Goal: Task Accomplishment & Management: Manage account settings

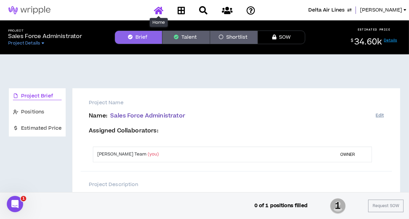
click at [161, 10] on icon at bounding box center [159, 10] width 10 height 9
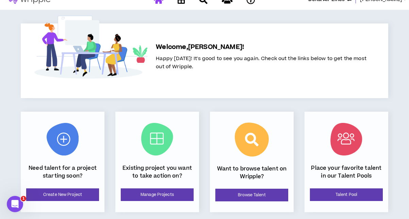
scroll to position [102, 0]
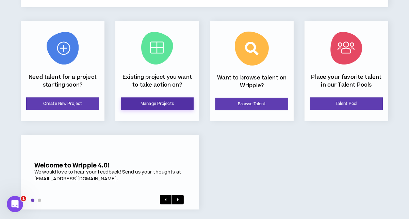
click at [163, 104] on link "Manage Projects" at bounding box center [157, 104] width 73 height 13
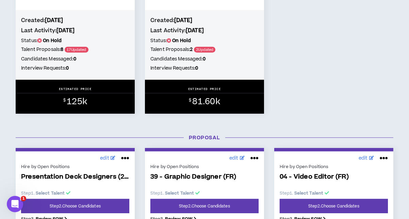
scroll to position [578, 0]
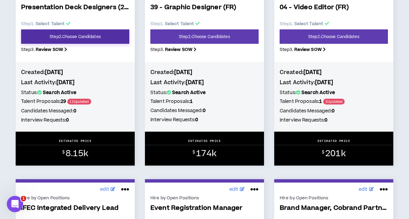
click at [116, 35] on link "Step 2 . Choose Candidates" at bounding box center [75, 37] width 108 height 14
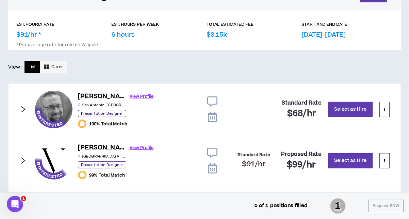
scroll to position [272, 0]
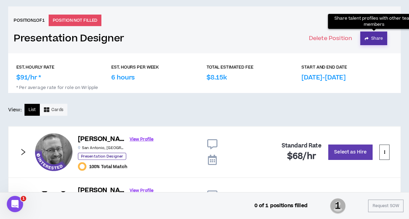
click at [373, 39] on button "Share" at bounding box center [373, 39] width 27 height 14
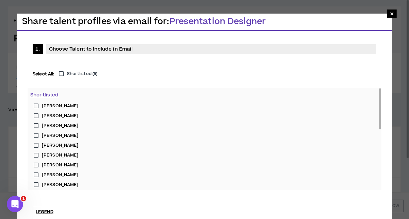
click at [61, 72] on label "Shortlisted ( 9 )" at bounding box center [76, 74] width 42 height 6
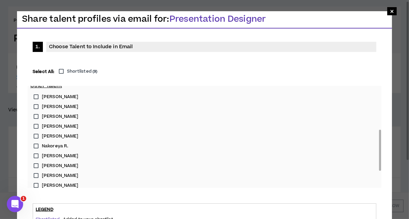
type input "**********"
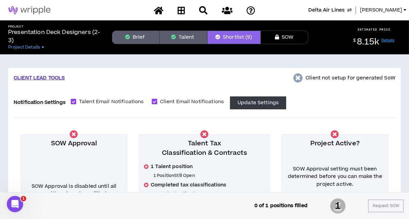
click at [244, 37] on button "Shortlist (9)" at bounding box center [233, 38] width 53 height 14
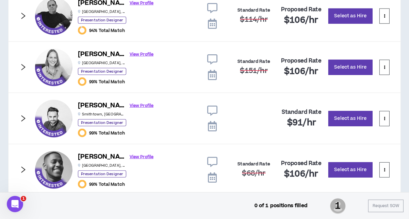
scroll to position [679, 0]
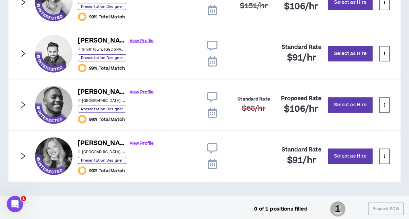
click at [24, 153] on icon "right" at bounding box center [23, 156] width 4 height 6
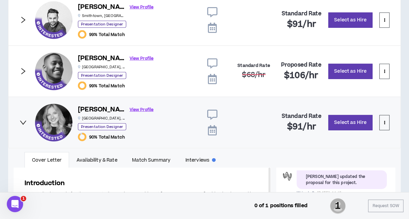
scroll to position [708, 0]
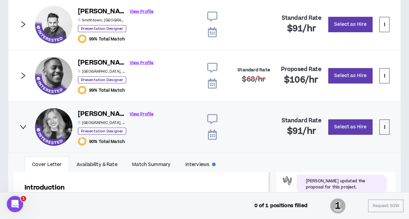
click at [26, 73] on icon "right" at bounding box center [22, 75] width 7 height 7
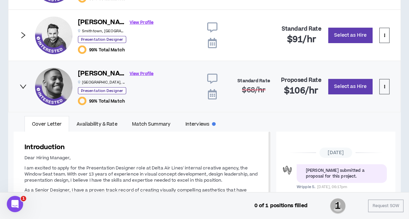
scroll to position [655, 0]
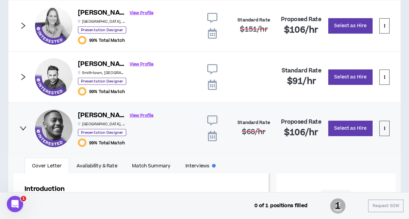
click at [22, 74] on icon "right" at bounding box center [22, 76] width 7 height 7
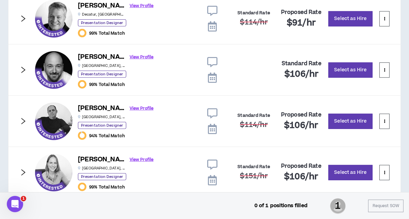
scroll to position [554, 0]
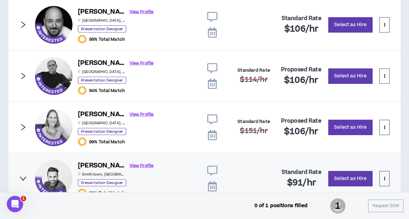
click at [21, 124] on icon "right" at bounding box center [22, 127] width 7 height 7
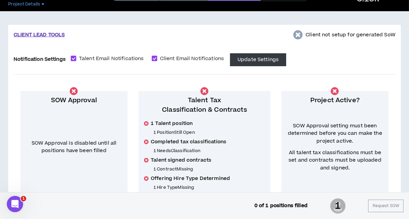
scroll to position [0, 0]
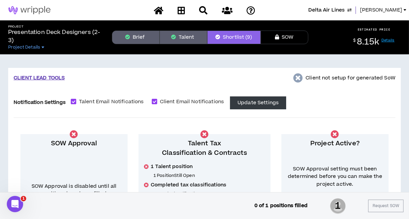
click at [404, 11] on link "[PERSON_NAME]" at bounding box center [384, 9] width 49 height 7
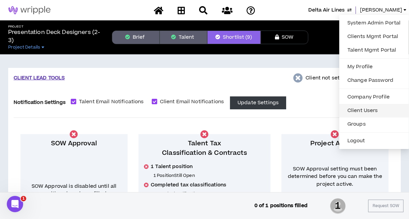
click at [364, 112] on link "Client Users" at bounding box center [374, 111] width 62 height 10
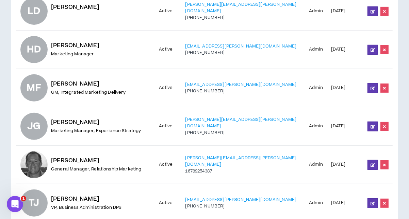
scroll to position [306, 0]
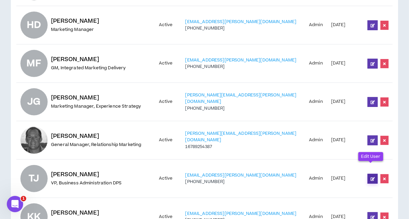
click at [371, 177] on icon at bounding box center [372, 179] width 4 height 4
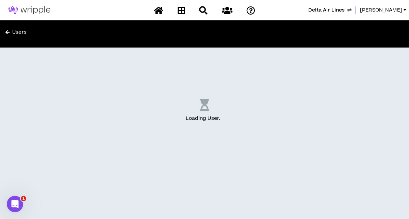
select select "US"
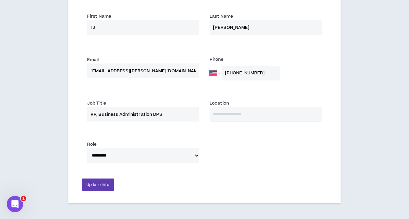
scroll to position [209, 0]
click at [198, 155] on select "**********" at bounding box center [143, 155] width 112 height 15
select select "*"
click at [87, 148] on select "**********" at bounding box center [143, 155] width 112 height 15
click at [105, 182] on button "Update Info" at bounding box center [98, 185] width 32 height 13
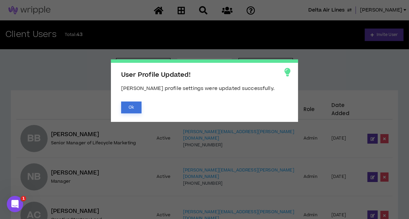
click at [140, 105] on button "Ok" at bounding box center [131, 108] width 20 height 12
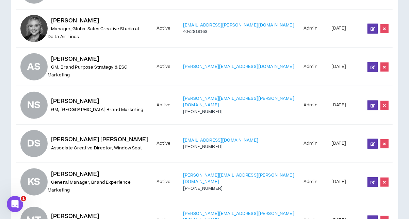
scroll to position [788, 0]
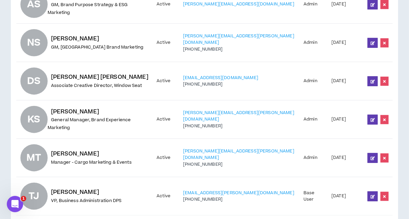
click at [98, 188] on p "TJ Jackson VP, Business Administration DPS" at bounding box center [85, 196] width 74 height 16
click at [79, 188] on span "TJ Jackson" at bounding box center [75, 192] width 48 height 8
click at [369, 192] on link at bounding box center [372, 197] width 10 height 10
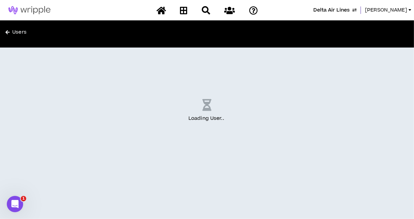
select select "US"
select select "*"
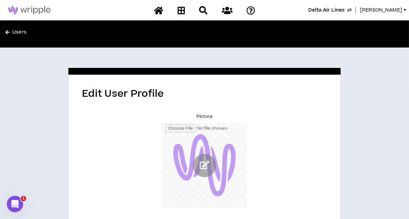
scroll to position [252, 0]
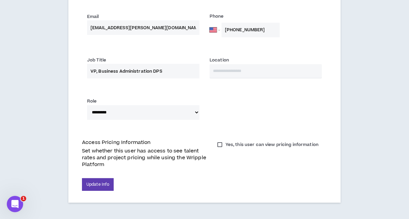
click at [221, 143] on label "Yes, this user can view pricing information" at bounding box center [268, 145] width 108 height 10
click at [106, 184] on button "Update Info" at bounding box center [98, 185] width 32 height 13
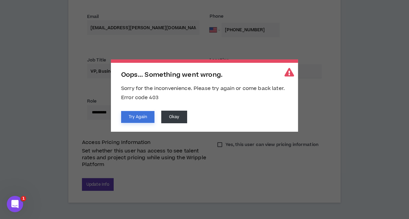
click at [140, 120] on button "Try Again" at bounding box center [137, 117] width 33 height 12
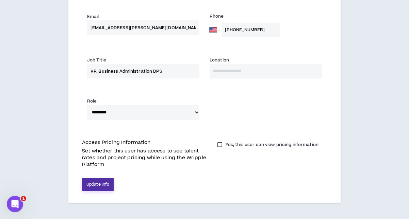
click at [104, 187] on button "Update Info" at bounding box center [98, 185] width 32 height 13
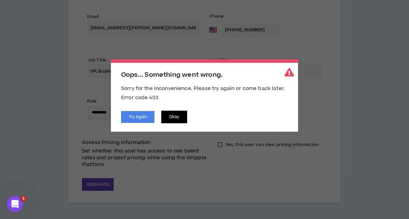
click at [177, 113] on button "Okay" at bounding box center [174, 117] width 26 height 13
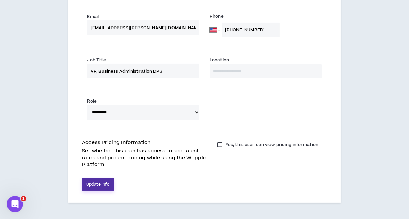
click at [100, 184] on button "Update Info" at bounding box center [98, 185] width 32 height 13
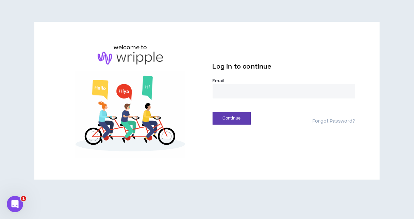
click at [228, 91] on input "email" at bounding box center [284, 91] width 142 height 15
type input "**********"
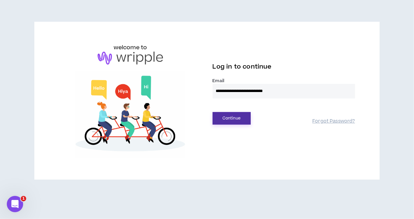
click at [237, 120] on button "Continue" at bounding box center [232, 118] width 38 height 13
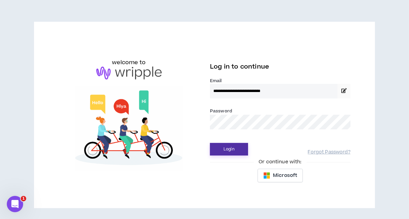
click at [231, 150] on button "Login" at bounding box center [229, 149] width 38 height 13
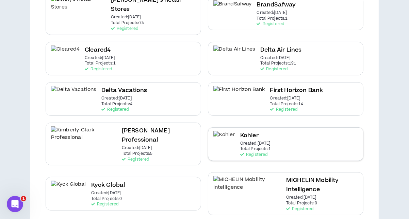
scroll to position [170, 0]
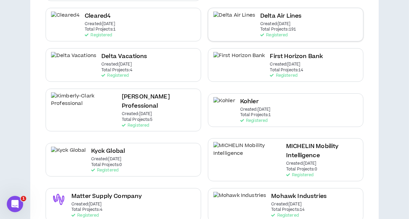
click at [294, 22] on div "Delta Air Lines Created: Dec 7 2020 Total Projects: 191 Registered" at bounding box center [285, 25] width 155 height 34
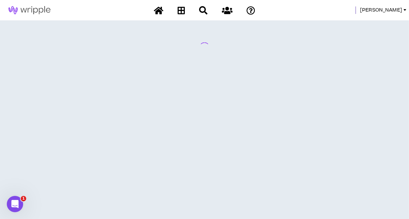
scroll to position [0, 0]
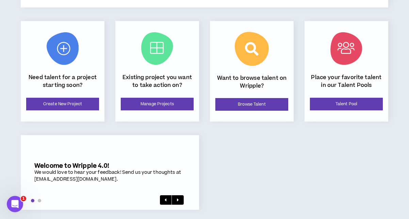
scroll to position [105, 0]
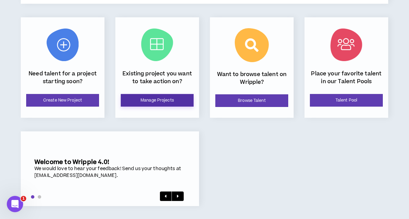
click at [172, 99] on link "Manage Projects" at bounding box center [157, 100] width 73 height 13
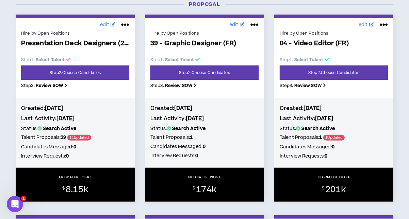
scroll to position [510, 0]
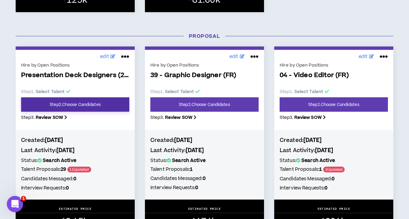
click at [105, 106] on link "Step 2 . Choose Candidates" at bounding box center [75, 105] width 108 height 14
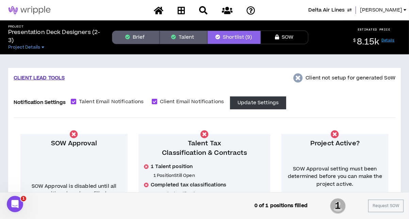
click at [405, 9] on link "[PERSON_NAME]" at bounding box center [384, 9] width 49 height 7
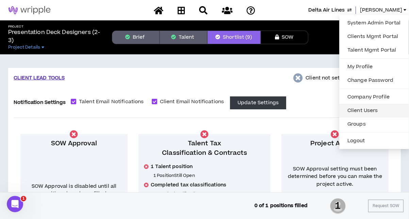
click at [368, 108] on link "Client Users" at bounding box center [374, 111] width 62 height 10
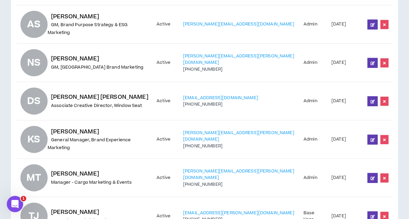
scroll to position [788, 0]
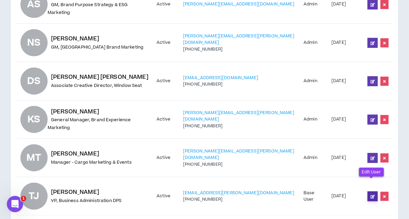
click at [371, 192] on link at bounding box center [372, 197] width 10 height 10
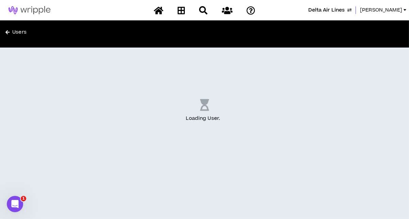
select select "US"
select select "*"
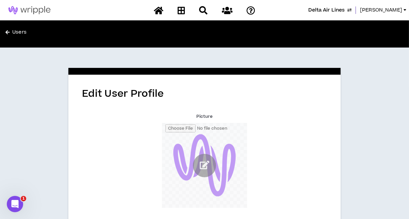
scroll to position [252, 0]
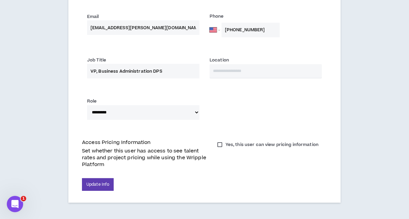
click at [219, 145] on label "Yes, this user can view pricing information" at bounding box center [268, 145] width 108 height 10
click at [100, 181] on button "Update Info" at bounding box center [98, 185] width 32 height 13
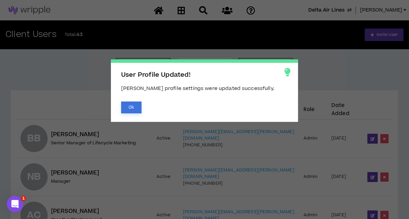
click at [136, 107] on button "Ok" at bounding box center [131, 108] width 20 height 12
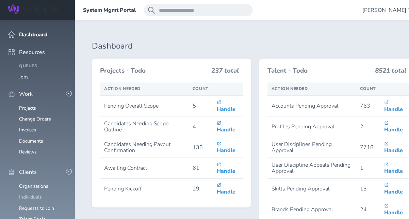
click at [35, 194] on link "Individuals" at bounding box center [30, 197] width 23 height 6
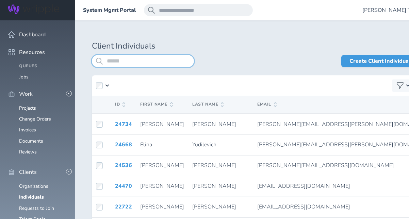
click at [126, 61] on input "search" at bounding box center [143, 61] width 102 height 12
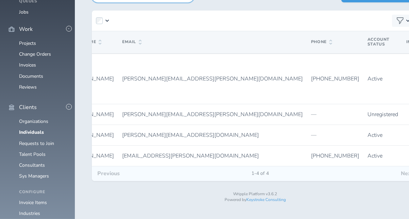
scroll to position [0, 140]
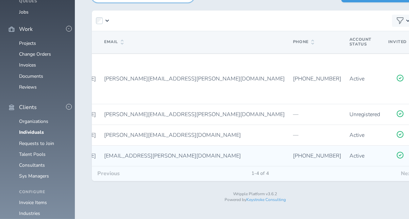
type input "*******"
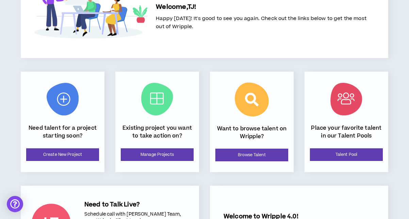
scroll to position [68, 0]
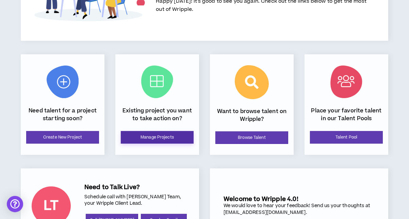
click at [149, 141] on link "Manage Projects" at bounding box center [157, 137] width 73 height 13
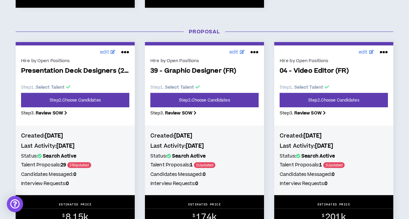
scroll to position [476, 0]
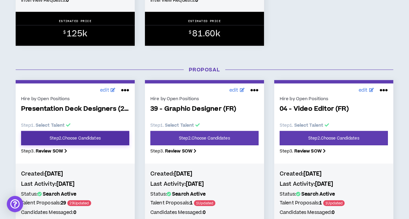
click at [107, 136] on link "Step 2 . Choose Candidates" at bounding box center [75, 138] width 108 height 14
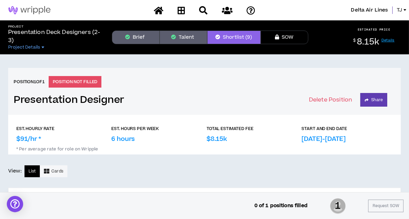
click at [404, 11] on div at bounding box center [404, 10] width 3 height 2
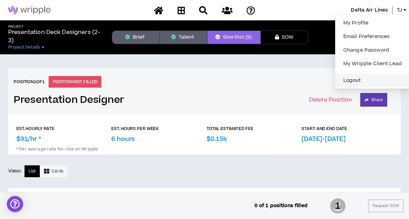
click at [351, 80] on button "Logout" at bounding box center [372, 80] width 67 height 10
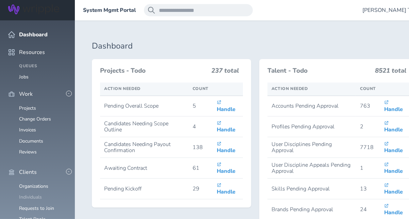
click at [32, 194] on link "Individuals" at bounding box center [30, 197] width 23 height 6
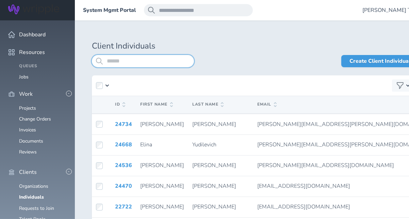
click at [118, 60] on input "search" at bounding box center [143, 61] width 102 height 12
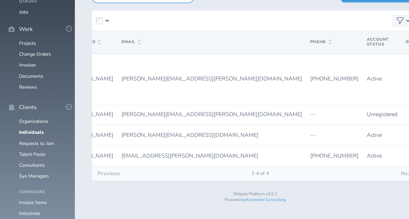
scroll to position [0, 128]
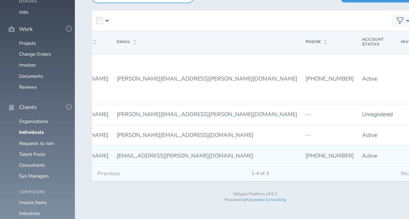
type input "*******"
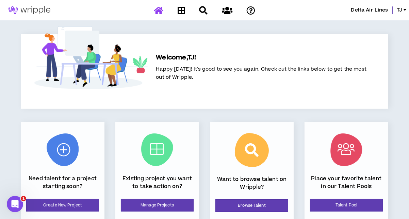
scroll to position [105, 0]
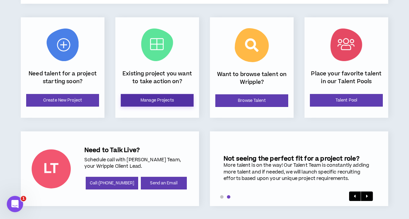
click at [149, 100] on link "Manage Projects" at bounding box center [157, 100] width 73 height 13
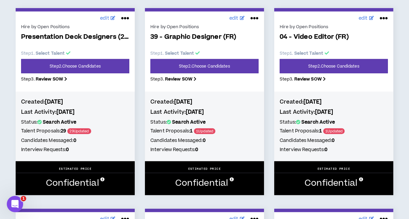
scroll to position [544, 0]
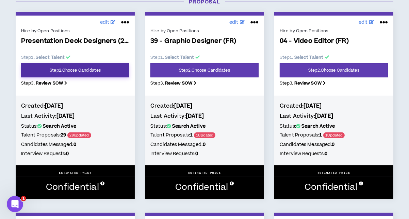
click at [111, 67] on link "Step 2 . Choose Candidates" at bounding box center [75, 70] width 108 height 14
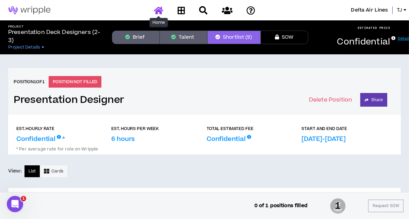
click at [158, 10] on icon at bounding box center [159, 10] width 10 height 9
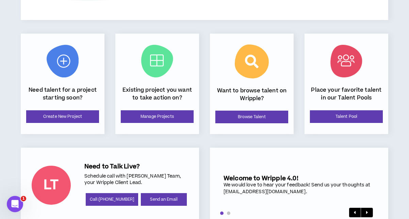
scroll to position [105, 0]
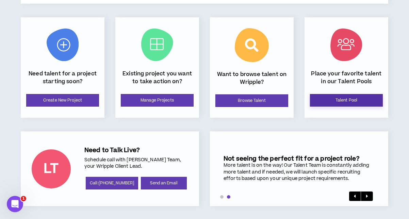
click at [335, 99] on link "Talent Pool" at bounding box center [346, 100] width 73 height 13
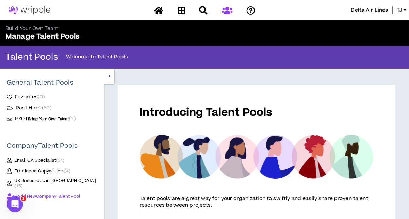
click at [405, 10] on div at bounding box center [404, 10] width 3 height 2
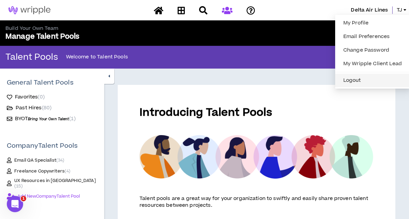
click at [360, 78] on button "Logout" at bounding box center [372, 80] width 67 height 10
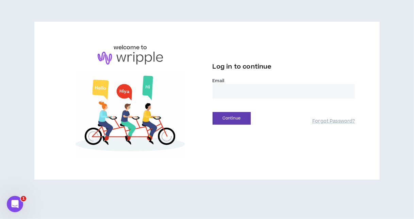
click at [254, 93] on input "email" at bounding box center [284, 91] width 142 height 15
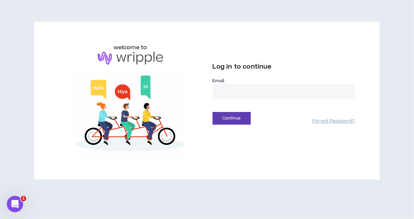
type input "**********"
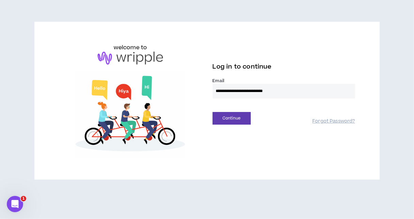
click at [231, 126] on div "**********" at bounding box center [206, 101] width 307 height 115
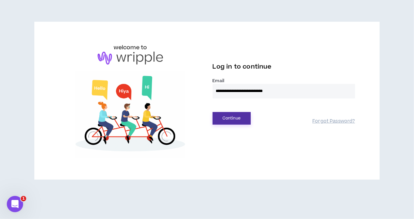
click at [235, 120] on button "Continue" at bounding box center [232, 118] width 38 height 13
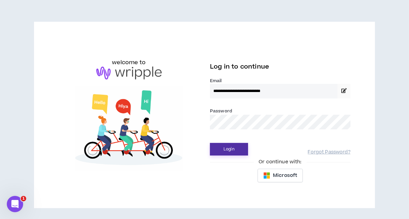
click at [229, 147] on button "Login" at bounding box center [229, 149] width 38 height 13
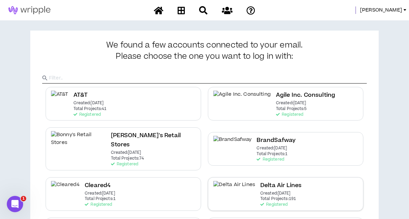
click at [260, 191] on p "Created: Dec 7 2020" at bounding box center [275, 193] width 30 height 5
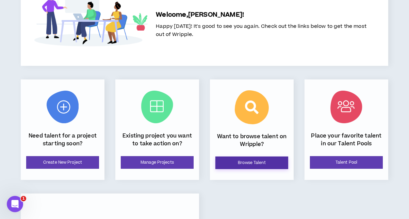
scroll to position [68, 0]
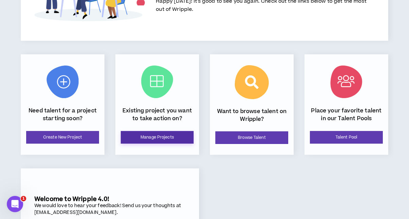
click at [167, 138] on link "Manage Projects" at bounding box center [157, 137] width 73 height 13
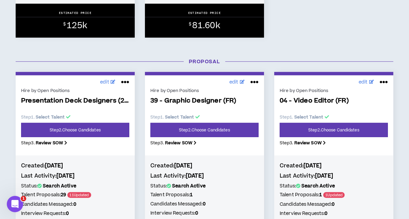
scroll to position [476, 0]
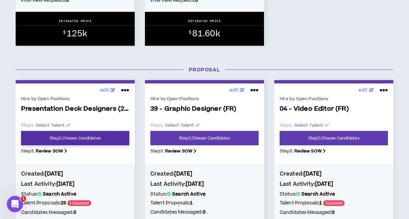
click at [104, 137] on link "Step 2 . Choose Candidates" at bounding box center [75, 138] width 108 height 14
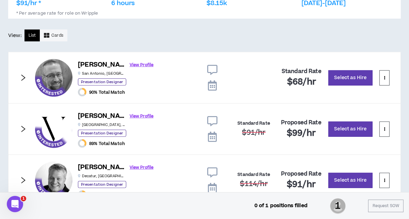
scroll to position [367, 0]
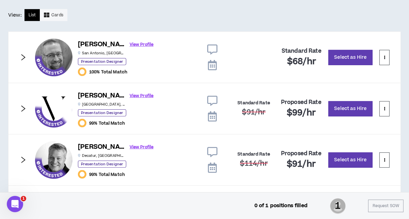
click at [23, 56] on icon "right" at bounding box center [22, 57] width 7 height 7
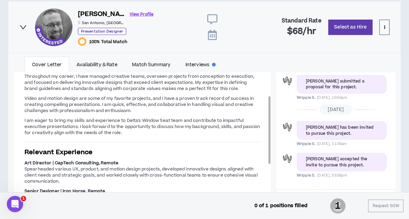
scroll to position [402, 0]
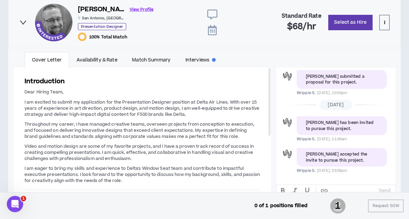
click at [25, 23] on icon "right" at bounding box center [22, 22] width 7 height 7
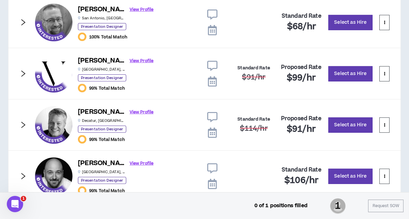
click at [25, 72] on icon "right" at bounding box center [23, 73] width 4 height 6
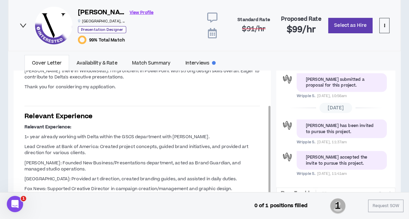
scroll to position [453, 0]
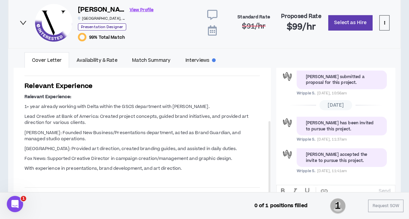
click at [23, 26] on div at bounding box center [22, 23] width 7 height 8
click at [23, 23] on icon "right" at bounding box center [23, 23] width 6 height 4
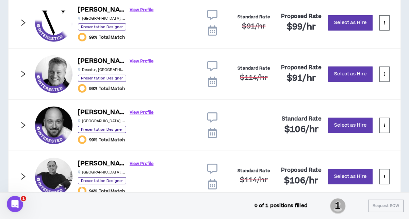
click at [20, 76] on icon "right" at bounding box center [22, 73] width 7 height 7
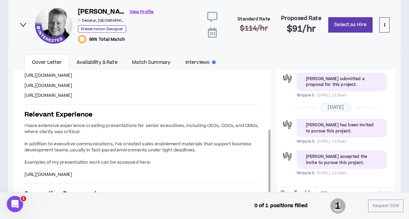
scroll to position [504, 0]
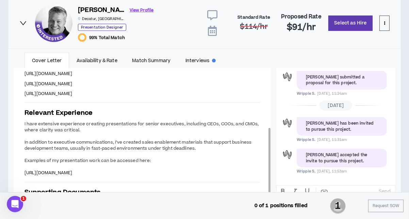
drag, startPoint x: 57, startPoint y: 175, endPoint x: 23, endPoint y: 169, distance: 34.6
click at [23, 169] on div "Introduction Hi Window Seat Team - I'm a great candidate for the Presentation D…" at bounding box center [142, 93] width 257 height 246
copy span "https://docs.google.com/presentation/d/1TZtqny9xm9N_-MPNjrgTB_Se1sWiEXkAcAnMBkY…"
click at [22, 22] on icon "right" at bounding box center [23, 23] width 6 height 4
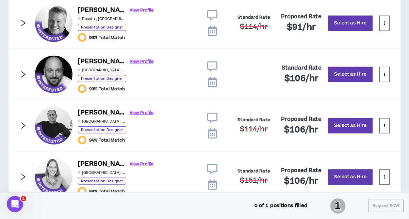
click at [24, 71] on icon "right" at bounding box center [22, 74] width 7 height 7
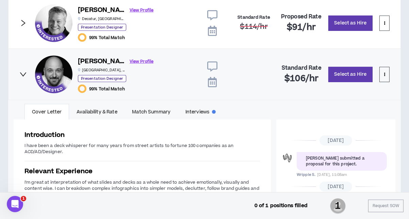
scroll to position [30, 0]
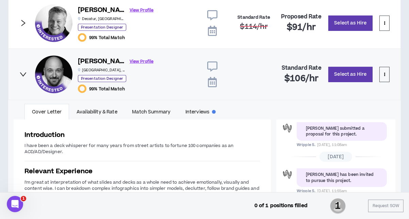
click at [22, 23] on icon "right" at bounding box center [23, 23] width 4 height 6
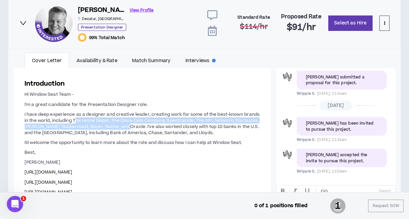
drag, startPoint x: 74, startPoint y: 117, endPoint x: 123, endPoint y: 124, distance: 49.8
click at [123, 124] on span "I have deep experience as a designer and creative leader, creating work for som…" at bounding box center [141, 124] width 235 height 24
copy span "he Home Depot, The Coca-Cola Company, Spectracide, The NFL Network, Starbucks, …"
drag, startPoint x: 148, startPoint y: 180, endPoint x: 21, endPoint y: 181, distance: 127.2
click at [21, 181] on div "Introduction Hi Window Seat Team - I'm a great candidate for the Presentation D…" at bounding box center [142, 191] width 257 height 246
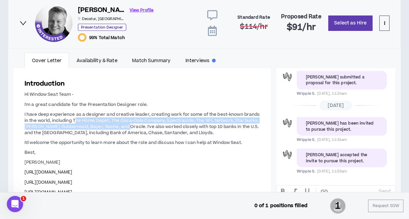
copy span "https://www.matthewdaly.com/matt_daly_portfolio.pdf"
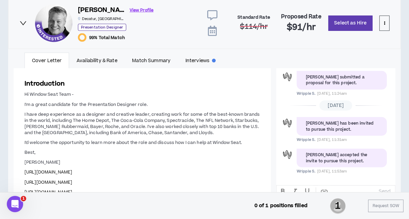
click at [21, 20] on icon "right" at bounding box center [22, 22] width 7 height 7
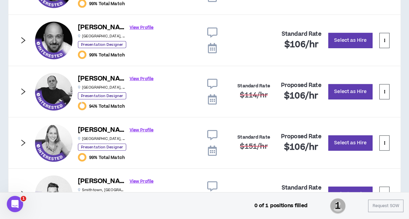
scroll to position [640, 0]
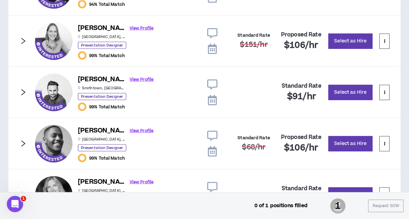
click at [21, 141] on icon "right" at bounding box center [22, 143] width 7 height 7
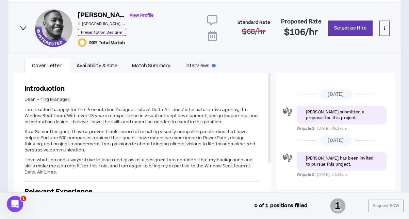
scroll to position [753, 0]
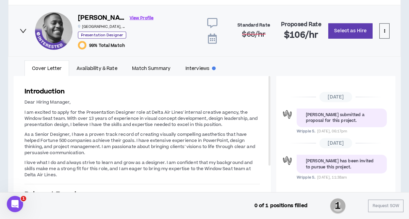
click at [22, 29] on icon "right" at bounding box center [23, 31] width 6 height 4
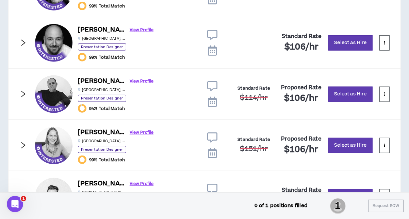
scroll to position [508, 0]
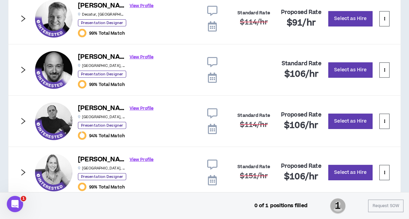
click at [23, 68] on icon "right" at bounding box center [22, 69] width 7 height 7
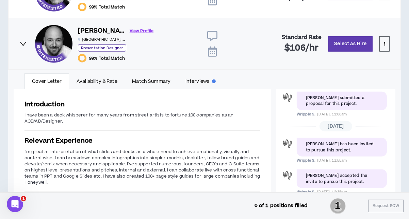
scroll to position [538, 0]
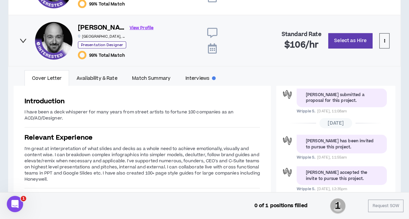
click at [22, 127] on div "Introduction I have been a deck whisperer for many years from street artists to…" at bounding box center [142, 154] width 257 height 136
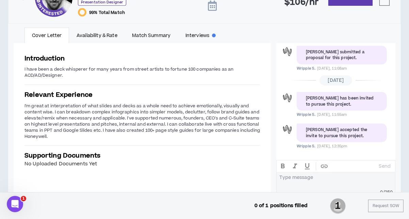
scroll to position [571, 0]
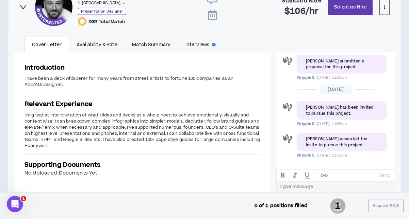
click at [24, 5] on icon "right" at bounding box center [22, 6] width 7 height 7
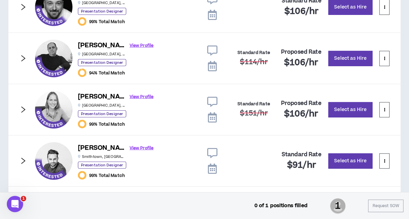
click at [24, 57] on icon "right" at bounding box center [23, 58] width 4 height 6
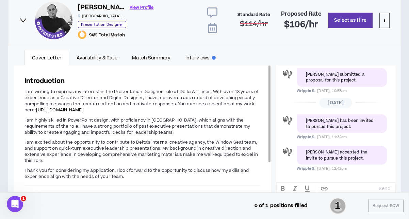
scroll to position [640, 0]
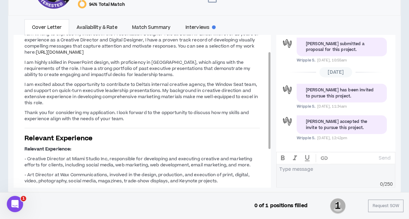
click at [83, 50] on span "https://claudiofigueroa.com/annual-reports/" at bounding box center [60, 52] width 48 height 6
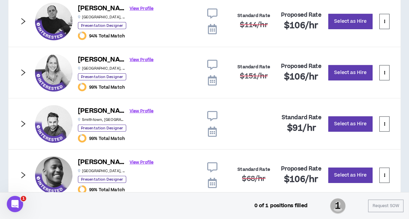
scroll to position [646, 0]
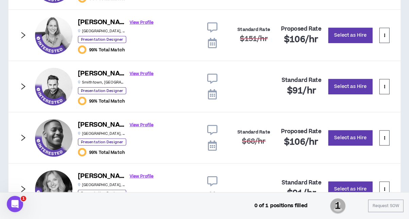
click at [25, 32] on icon "right" at bounding box center [22, 35] width 7 height 7
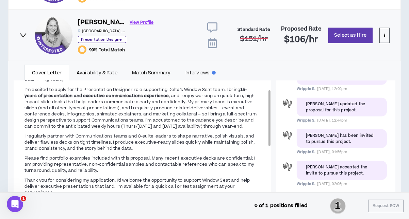
scroll to position [657, 0]
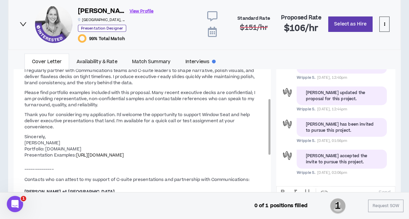
drag, startPoint x: 142, startPoint y: 153, endPoint x: 76, endPoint y: 152, distance: 66.0
click at [76, 152] on p "Sincerely, Barbara Nivar Portfolio: discoverbpdesigns.com Presentation Examples…" at bounding box center [141, 195] width 235 height 123
copy span "https://we.tl/t-T55aSnYL4v"
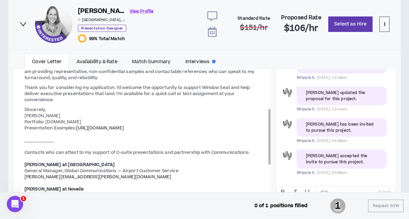
drag, startPoint x: 60, startPoint y: 122, endPoint x: 75, endPoint y: 122, distance: 15.0
click at [60, 125] on span "Presentation Examples:" at bounding box center [50, 128] width 52 height 6
drag, startPoint x: 101, startPoint y: 119, endPoint x: 47, endPoint y: 121, distance: 54.8
click at [47, 121] on p "Sincerely, Barbara Nivar Portfolio: discoverbpdesigns.com Presentation Examples…" at bounding box center [141, 167] width 235 height 123
copy span "discoverbpdesigns.com"
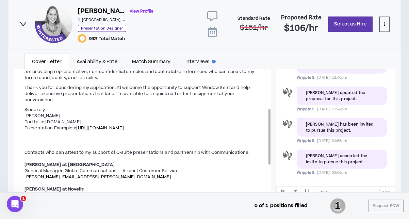
click at [177, 136] on p "Sincerely, Barbara Nivar Portfolio: discoverbpdesigns.com Presentation Examples…" at bounding box center [141, 167] width 235 height 123
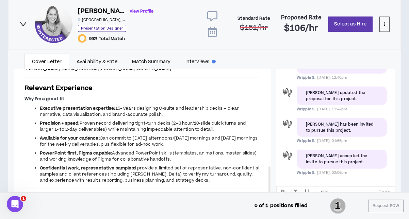
click at [22, 21] on icon "right" at bounding box center [22, 23] width 7 height 7
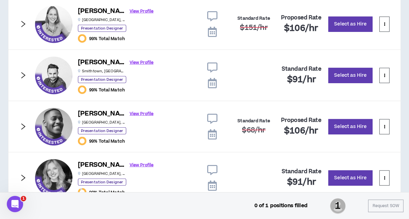
scroll to position [679, 0]
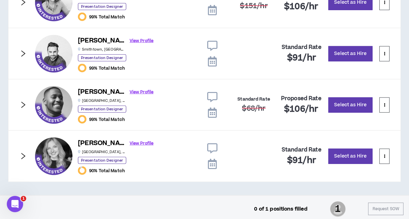
click at [21, 155] on icon "right" at bounding box center [22, 156] width 7 height 7
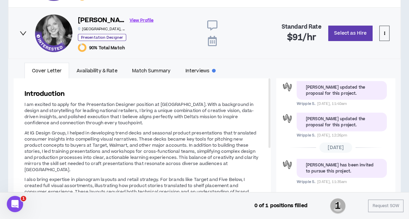
scroll to position [815, 0]
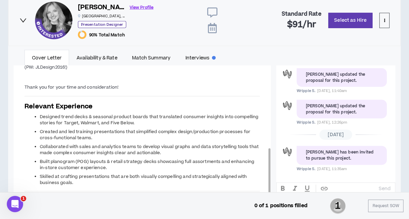
click at [141, 129] on span "Created and led training presentations that simplified complex design/productio…" at bounding box center [145, 135] width 210 height 12
click at [20, 107] on div "Introduction I am excited to apply for the Presentation Designer position at De…" at bounding box center [142, 54] width 257 height 341
click at [399, 106] on div "Cover Letter Availability & Rate Match Summary Interviews Messages Introduction…" at bounding box center [204, 134] width 392 height 176
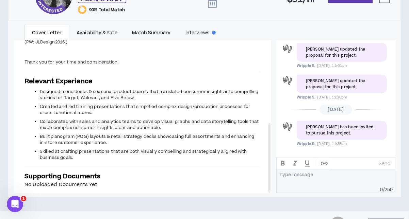
scroll to position [855, 0]
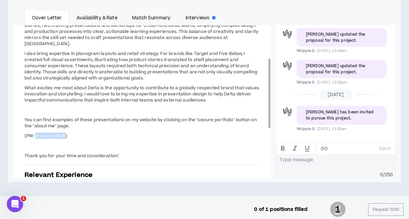
drag, startPoint x: 36, startPoint y: 126, endPoint x: 67, endPoint y: 125, distance: 30.6
click at [67, 133] on span "(PW: JLDesign2016!)" at bounding box center [45, 136] width 43 height 6
copy span "JLDesign2016!"
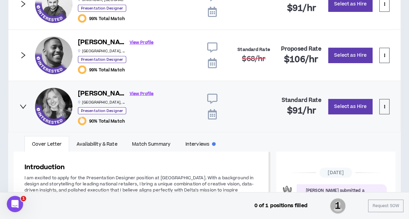
scroll to position [719, 0]
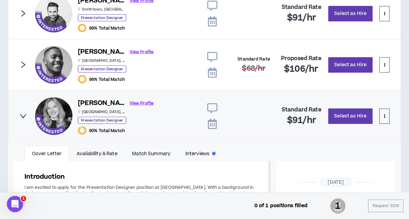
click at [24, 113] on icon "right" at bounding box center [22, 116] width 7 height 7
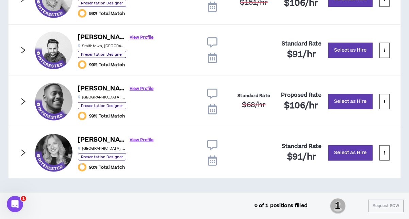
scroll to position [679, 0]
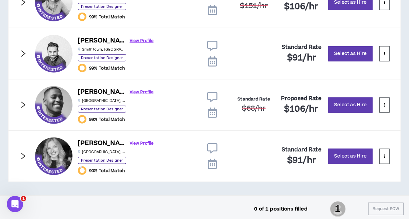
click at [26, 50] on icon "right" at bounding box center [22, 53] width 7 height 7
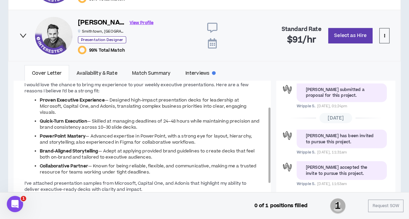
scroll to position [708, 0]
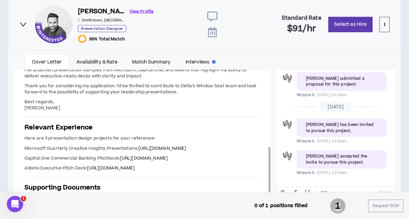
drag, startPoint x: 23, startPoint y: 144, endPoint x: 238, endPoint y: 176, distance: 217.7
click at [238, 176] on div "Introduction Dear Window Seat Team, I’m excited to apply for the Presentation D…" at bounding box center [142, 62] width 257 height 298
copy span "Microsoft Quarterly Creative Insights Presentations: https://chrishoenigmann.co…"
click at [24, 21] on icon "right" at bounding box center [22, 24] width 7 height 7
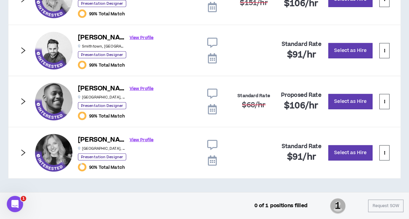
scroll to position [679, 0]
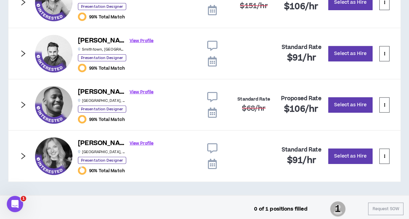
click at [22, 102] on icon "right" at bounding box center [22, 104] width 7 height 7
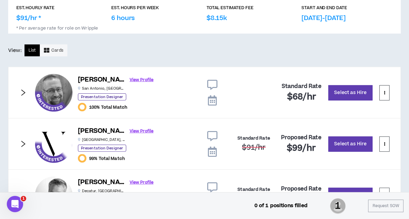
scroll to position [333, 0]
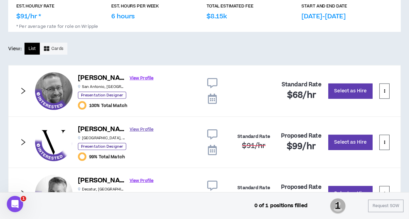
click at [130, 130] on link "View Profile" at bounding box center [142, 130] width 24 height 12
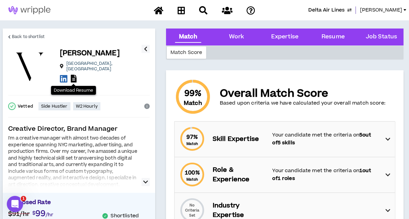
click at [74, 78] on icon at bounding box center [74, 79] width 6 height 8
click at [22, 38] on span "Back to shortlist" at bounding box center [28, 37] width 33 height 6
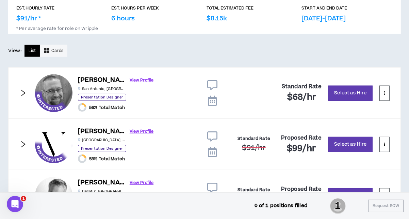
scroll to position [333, 0]
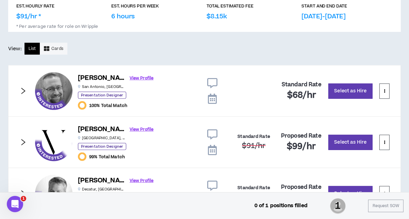
click at [21, 91] on icon "right" at bounding box center [22, 90] width 7 height 7
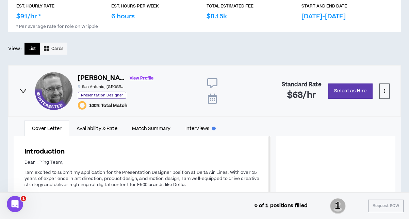
scroll to position [30, 0]
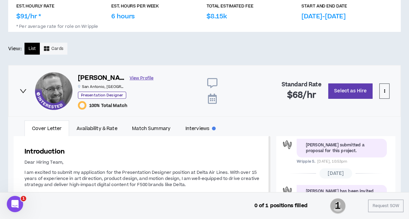
click at [132, 75] on link "View Profile" at bounding box center [142, 78] width 24 height 12
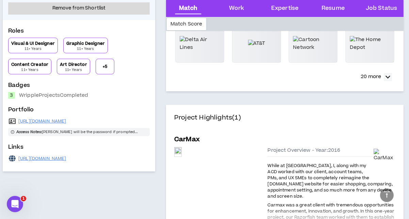
scroll to position [261, 0]
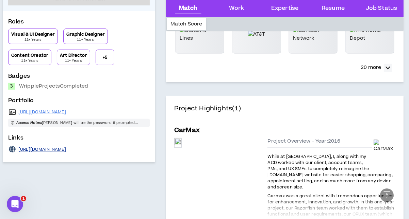
click at [34, 147] on link "https://www.yojoe.co" at bounding box center [42, 149] width 48 height 5
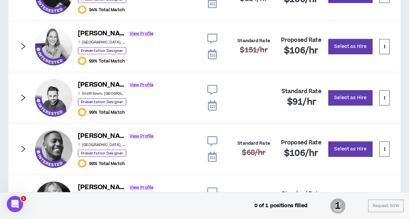
scroll to position [637, 0]
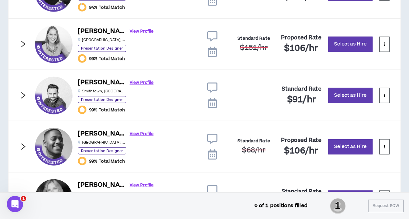
click at [22, 143] on icon "right" at bounding box center [22, 146] width 7 height 7
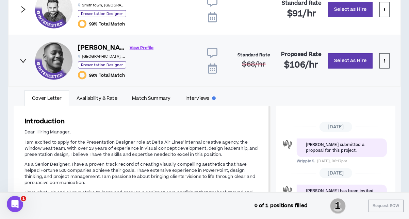
scroll to position [722, 0]
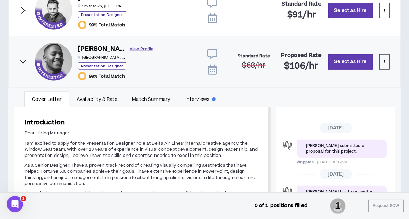
click at [130, 48] on link "View Profile" at bounding box center [142, 49] width 24 height 12
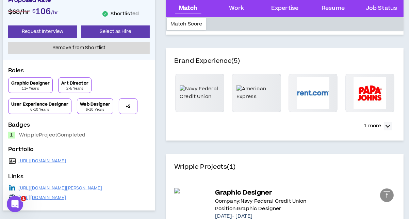
scroll to position [205, 0]
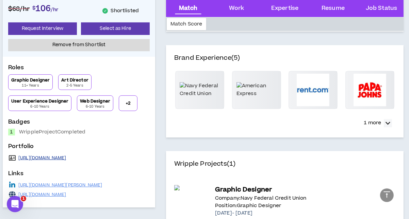
click at [66, 155] on link "https://neilmclawrence.carbonmade.com" at bounding box center [42, 157] width 48 height 5
click at [66, 193] on link "https://neilmclawrence.carbonmade.com" at bounding box center [42, 194] width 48 height 5
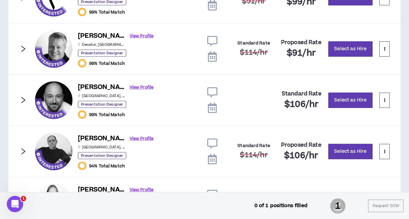
scroll to position [469, 0]
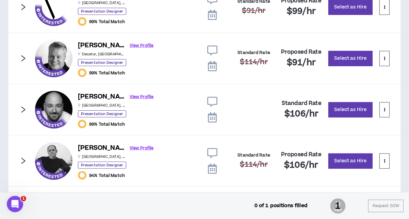
click at [23, 109] on icon "right" at bounding box center [23, 109] width 4 height 6
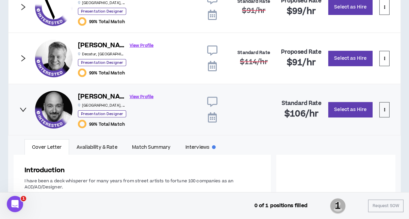
scroll to position [30, 0]
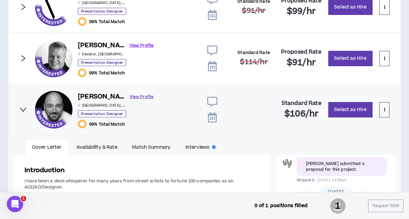
click at [130, 95] on link "View Profile" at bounding box center [142, 97] width 24 height 12
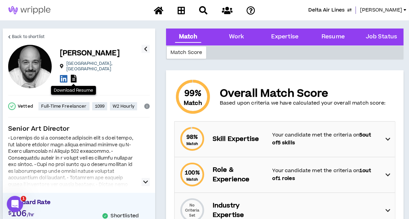
click at [74, 75] on icon at bounding box center [74, 79] width 6 height 8
click at [23, 34] on span "Back to shortlist" at bounding box center [28, 37] width 33 height 6
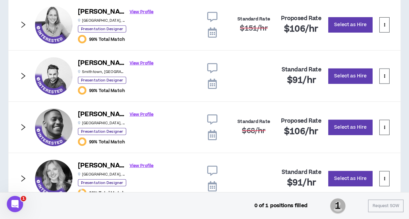
scroll to position [679, 0]
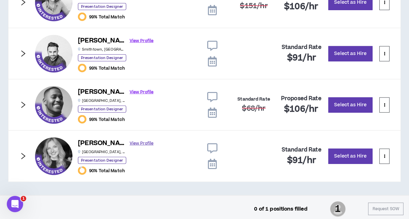
click at [130, 141] on link "View Profile" at bounding box center [142, 144] width 24 height 12
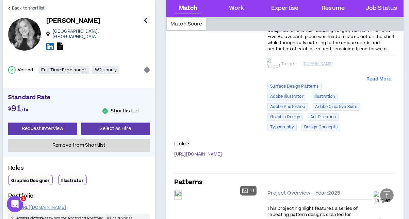
scroll to position [416, 0]
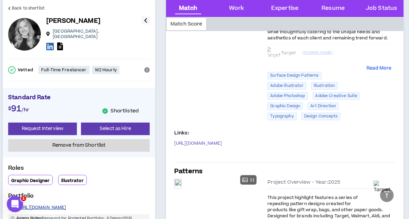
click at [59, 205] on link "https://justjessdesignco.com/" at bounding box center [42, 207] width 48 height 5
click at [14, 7] on span "Back to shortlist" at bounding box center [28, 8] width 33 height 6
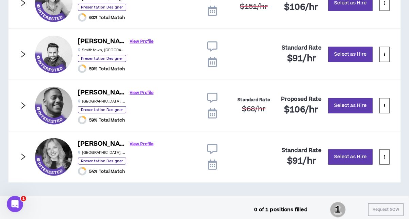
scroll to position [679, 0]
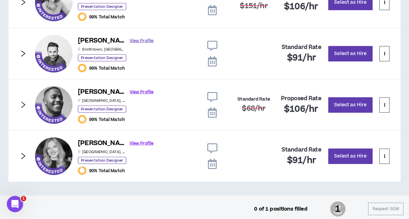
click at [130, 37] on link "View Profile" at bounding box center [142, 41] width 24 height 12
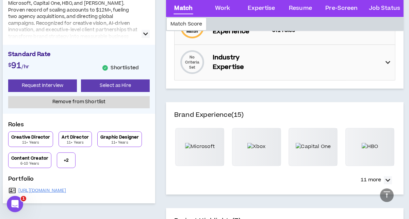
scroll to position [158, 0]
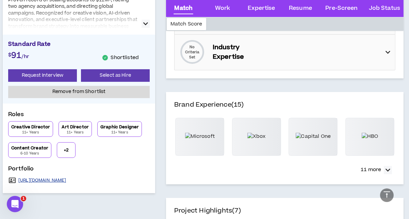
click at [60, 178] on link "https://chrishoenigmann.com/" at bounding box center [42, 180] width 48 height 5
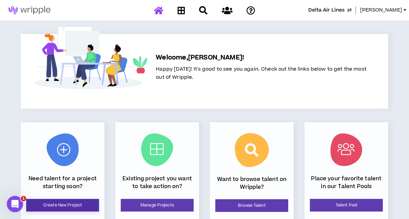
click at [84, 201] on link "Create New Project" at bounding box center [62, 205] width 73 height 13
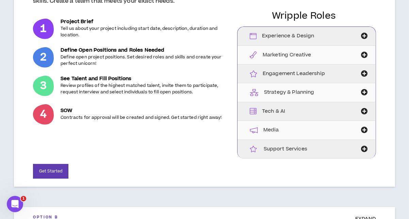
scroll to position [106, 0]
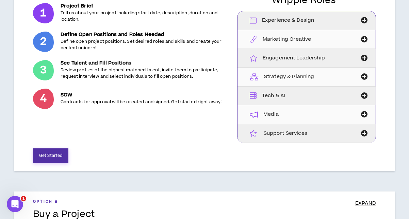
click at [58, 155] on button "Get Started" at bounding box center [50, 156] width 35 height 15
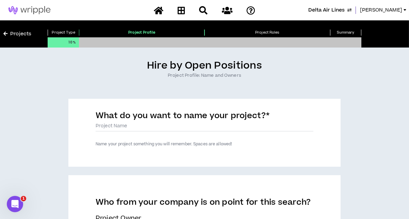
click at [140, 123] on label "What do you want to name your project? *" at bounding box center [183, 117] width 174 height 14
click at [140, 123] on input "What do you want to name your project? *" at bounding box center [205, 126] width 218 height 10
type input "F"
click at [149, 126] on input "IFECT Project Manager (Chief of Staff)" at bounding box center [205, 126] width 218 height 10
click at [149, 126] on input "IFECT Project Manager, Connected Cabin (Chief of Staff)" at bounding box center [205, 126] width 218 height 10
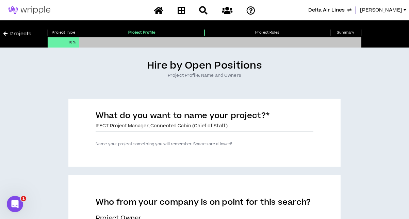
drag, startPoint x: 193, startPoint y: 124, endPoint x: 237, endPoint y: 124, distance: 44.2
click at [237, 124] on input "IFECT Project Manager, Connected Cabin (Chief of Staff)" at bounding box center [205, 126] width 218 height 10
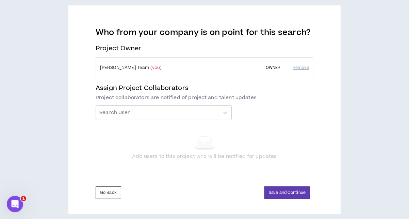
scroll to position [176, 0]
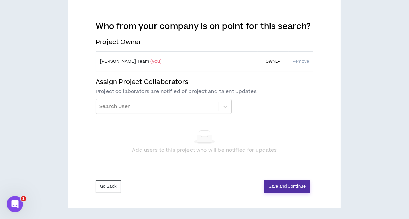
type input "IFECT Project Manager, Connected Cabin (Chief of Staff)"
click at [279, 185] on button "Save and Continue" at bounding box center [287, 187] width 46 height 13
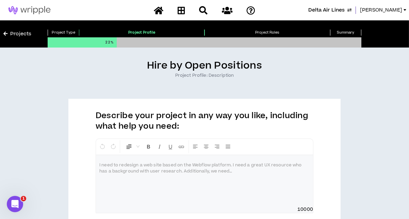
click at [273, 174] on div at bounding box center [204, 180] width 217 height 51
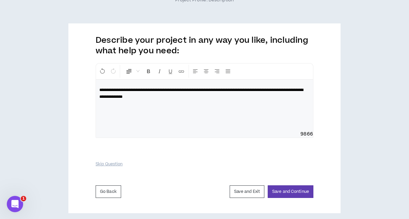
scroll to position [80, 0]
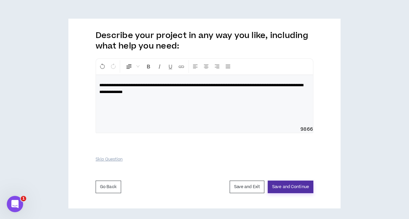
click at [296, 183] on button "Save and Continue" at bounding box center [291, 187] width 46 height 13
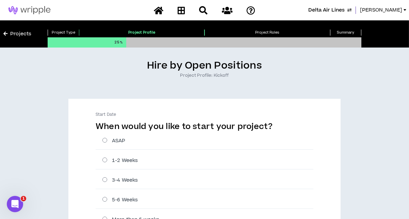
click at [106, 179] on label "3-4 Weeks" at bounding box center [207, 180] width 211 height 7
radio input "****"
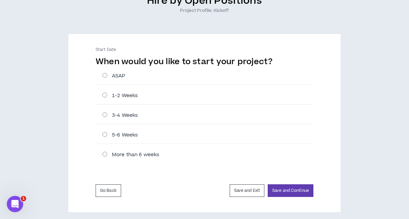
scroll to position [69, 0]
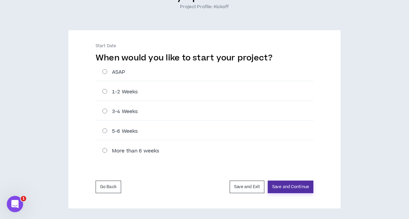
click at [290, 187] on button "Save and Continue" at bounding box center [291, 187] width 46 height 13
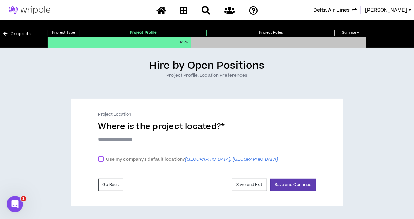
click at [100, 162] on label "Use my company's default location? [GEOGRAPHIC_DATA], [GEOGRAPHIC_DATA]" at bounding box center [189, 159] width 182 height 8
checkbox input "****"
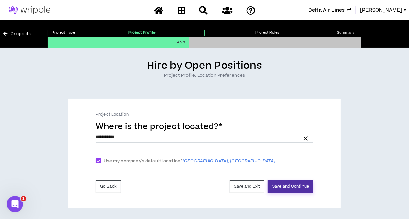
click at [287, 188] on button "Save and Continue" at bounding box center [291, 187] width 46 height 13
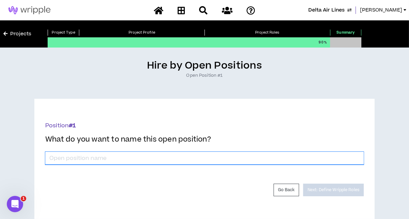
click at [220, 160] on input "*" at bounding box center [204, 158] width 318 height 13
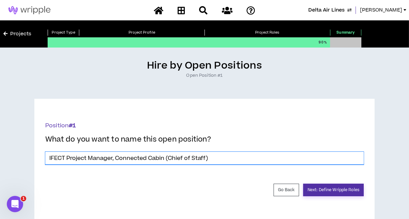
type input "IFECT Project Manager, Connected Cabin (Chief of Staff)"
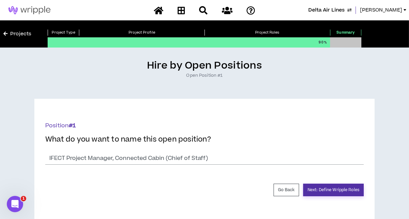
click at [329, 187] on button "Next: Define Wripple Roles" at bounding box center [333, 190] width 61 height 13
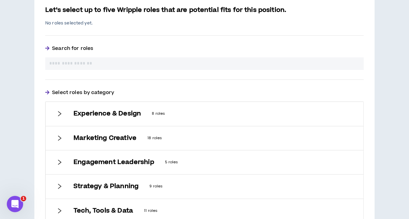
scroll to position [182, 0]
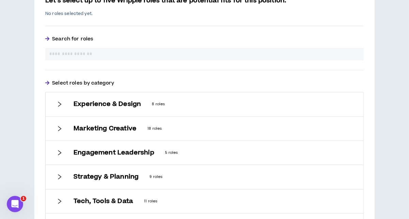
click at [189, 52] on input "text" at bounding box center [204, 54] width 310 height 7
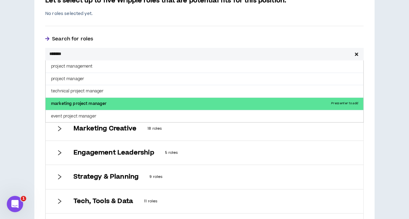
type input "*******"
click at [95, 102] on p "marketing project manager Press enter to add" at bounding box center [205, 104] width 318 height 12
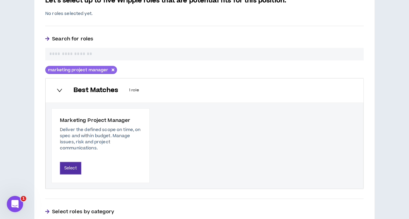
click at [74, 168] on button "Select" at bounding box center [70, 168] width 21 height 13
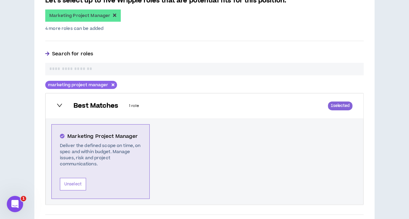
click at [160, 69] on input "text" at bounding box center [204, 69] width 310 height 7
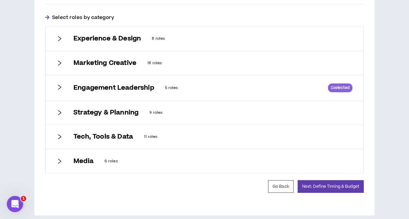
scroll to position [394, 0]
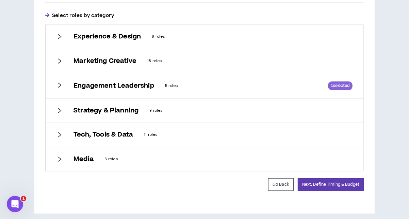
click at [59, 83] on icon "right" at bounding box center [59, 85] width 3 height 5
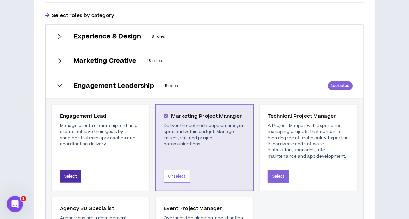
click at [72, 172] on button "Select" at bounding box center [70, 176] width 21 height 13
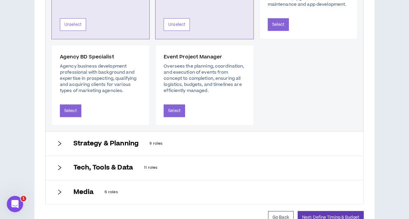
scroll to position [548, 0]
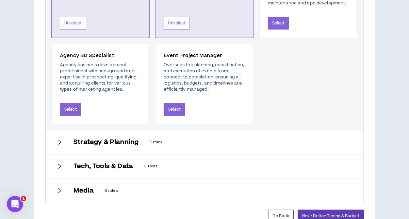
click at [59, 139] on icon "right" at bounding box center [59, 142] width 6 height 6
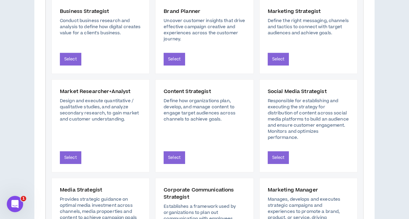
scroll to position [471, 0]
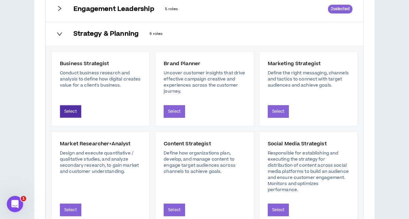
click at [69, 113] on button "Select" at bounding box center [70, 111] width 21 height 13
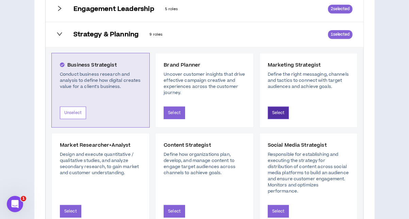
click at [280, 112] on button "Select" at bounding box center [278, 113] width 21 height 13
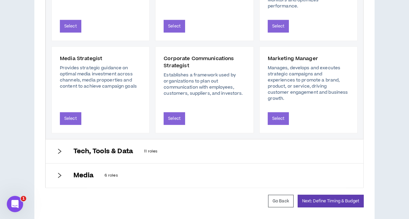
scroll to position [663, 0]
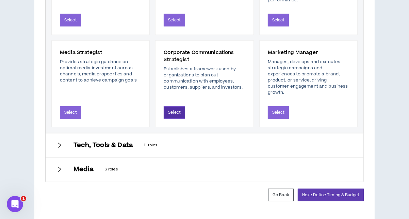
click at [177, 106] on button "Select" at bounding box center [174, 112] width 21 height 13
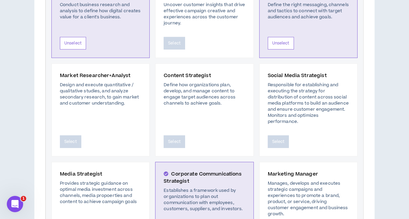
scroll to position [681, 0]
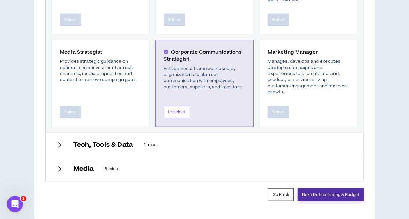
click at [336, 189] on button "Next: Define Timing & Budget" at bounding box center [331, 195] width 66 height 13
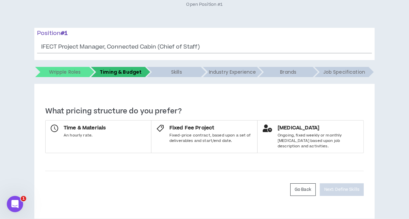
scroll to position [76, 0]
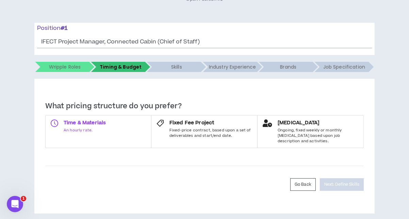
click at [130, 130] on label "Time & Materials An hourly rate." at bounding box center [98, 131] width 106 height 33
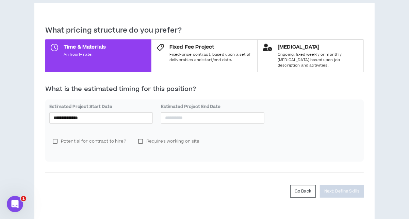
scroll to position [158, 0]
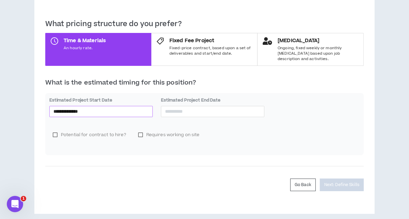
click at [129, 108] on input "**********" at bounding box center [100, 111] width 95 height 7
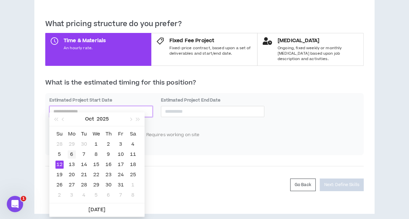
type input "**********"
click at [71, 152] on div "6" at bounding box center [72, 155] width 8 height 8
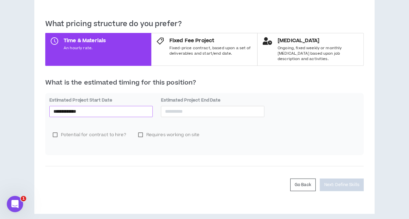
click at [85, 108] on input "**********" at bounding box center [100, 111] width 95 height 7
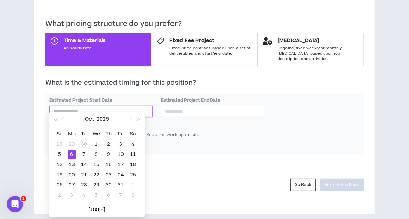
type input "**********"
click at [71, 163] on div "13" at bounding box center [72, 165] width 8 height 8
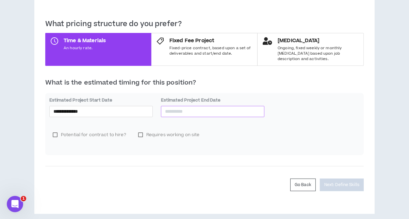
click at [190, 108] on input at bounding box center [212, 111] width 95 height 7
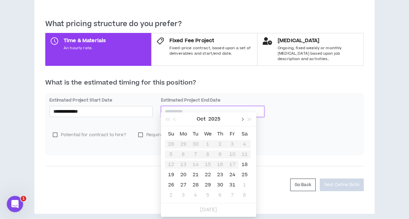
click at [242, 119] on span "button" at bounding box center [241, 119] width 3 height 3
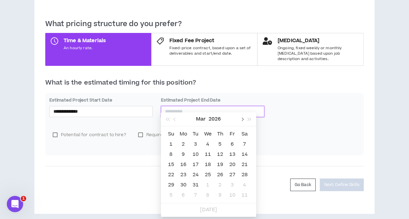
click at [242, 119] on span "button" at bounding box center [241, 119] width 3 height 3
type input "**********"
click at [233, 165] on div "19" at bounding box center [232, 165] width 8 height 8
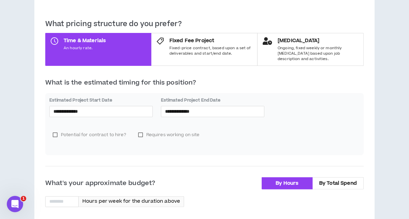
click at [140, 130] on label "Requires working on site" at bounding box center [169, 135] width 68 height 10
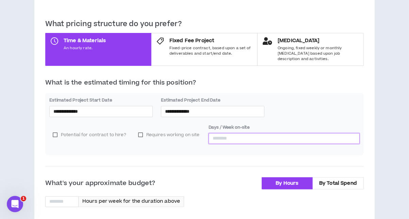
click at [216, 136] on input at bounding box center [284, 139] width 150 height 10
type input "*"
click at [63, 197] on input at bounding box center [62, 202] width 33 height 10
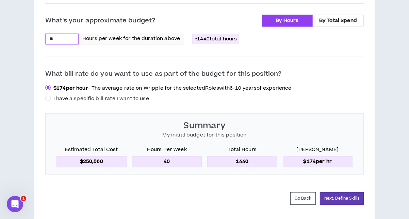
scroll to position [333, 0]
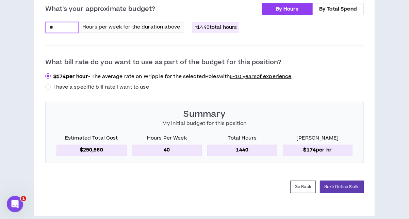
type input "**"
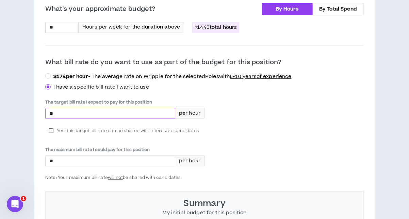
click at [83, 108] on input "*" at bounding box center [110, 113] width 129 height 10
type input "*****"
click at [49, 126] on label "Yes, this target bill rate can be shared with interested candidates" at bounding box center [123, 131] width 157 height 10
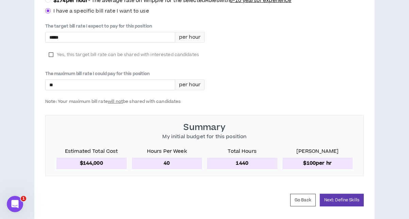
scroll to position [422, 0]
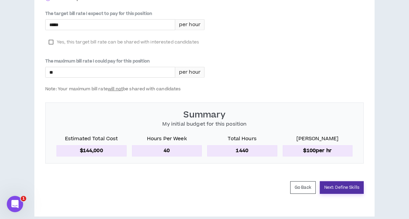
click at [326, 182] on button "Next: Define Skills" at bounding box center [342, 188] width 44 height 13
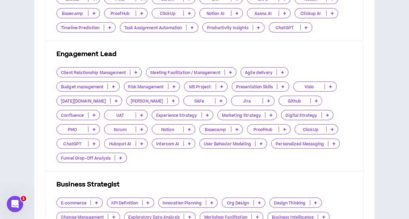
scroll to position [353, 0]
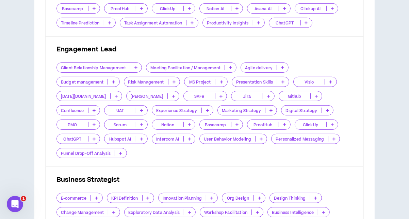
click at [232, 65] on p at bounding box center [230, 67] width 11 height 5
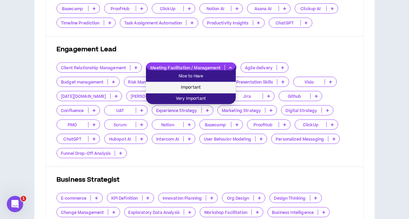
click at [211, 88] on span "Important" at bounding box center [191, 87] width 82 height 7
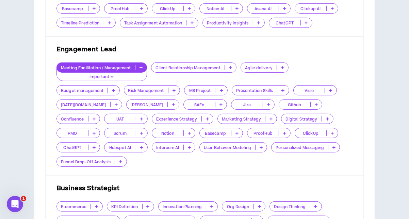
click at [285, 88] on p at bounding box center [282, 90] width 11 height 5
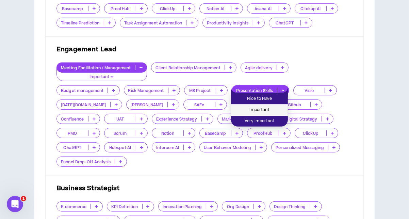
click at [266, 109] on span "Important" at bounding box center [259, 109] width 49 height 7
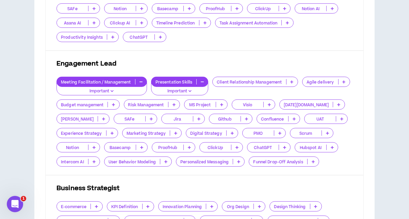
click at [176, 131] on p at bounding box center [175, 133] width 11 height 5
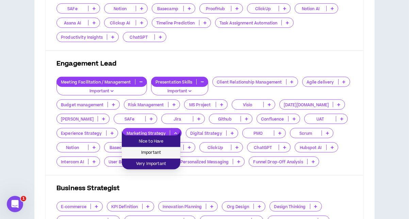
click at [162, 150] on span "Important" at bounding box center [151, 152] width 50 height 7
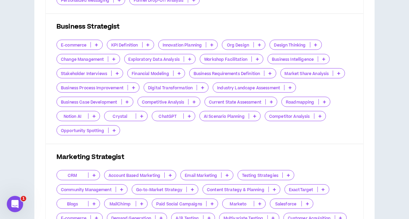
scroll to position [529, 0]
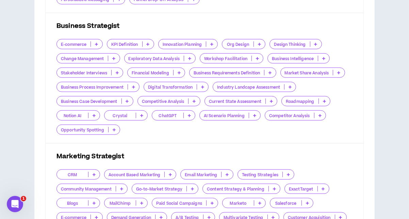
click at [176, 70] on p at bounding box center [178, 72] width 11 height 5
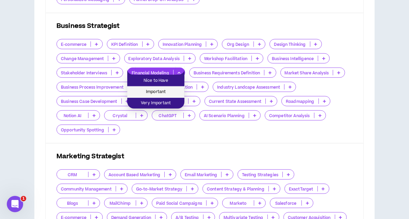
click at [169, 89] on span "Important" at bounding box center [155, 91] width 49 height 7
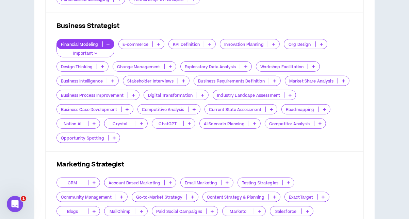
click at [127, 108] on icon at bounding box center [127, 109] width 3 height 3
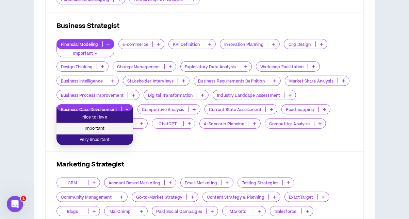
click at [111, 129] on span "Important" at bounding box center [95, 128] width 68 height 7
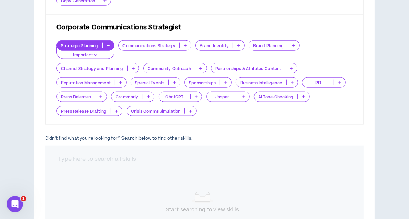
scroll to position [799, 0]
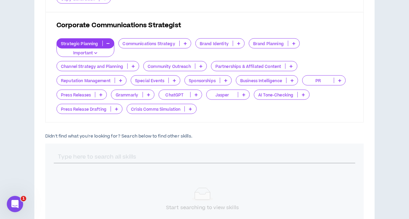
click at [290, 65] on icon at bounding box center [290, 66] width 3 height 3
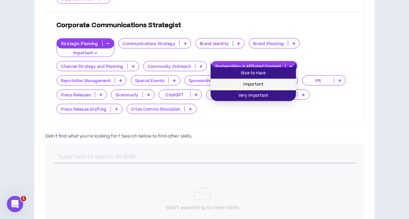
click at [269, 82] on span "Important" at bounding box center [253, 84] width 77 height 7
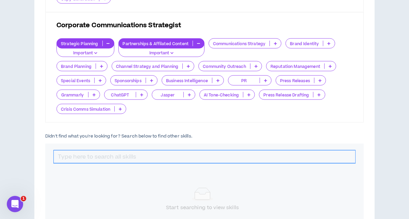
click at [158, 152] on input "text" at bounding box center [204, 157] width 301 height 13
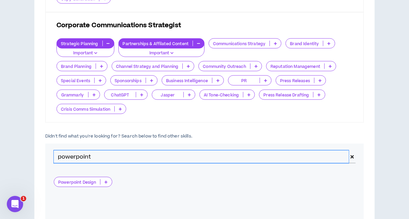
type input "powerpoint"
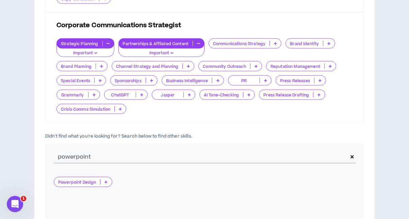
click at [108, 180] on p at bounding box center [105, 182] width 11 height 5
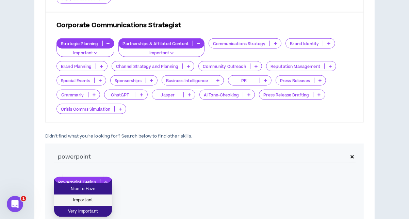
click at [92, 201] on span "Important" at bounding box center [83, 200] width 50 height 7
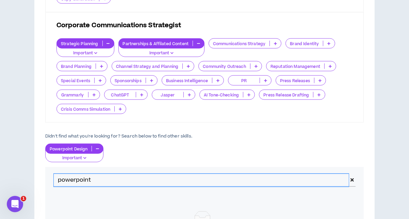
drag, startPoint x: 101, startPoint y: 178, endPoint x: 55, endPoint y: 182, distance: 46.1
click at [55, 182] on input "powerpoint" at bounding box center [201, 180] width 295 height 13
type input "d"
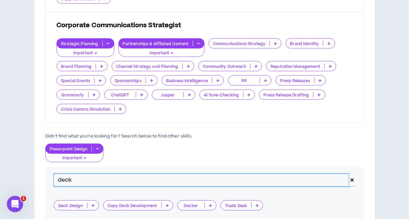
type input "deck"
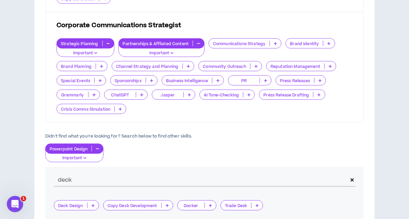
click at [95, 203] on p at bounding box center [92, 205] width 11 height 5
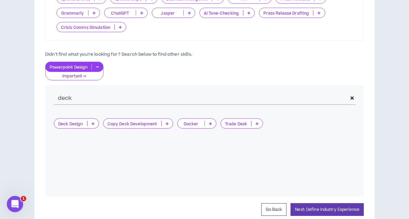
scroll to position [885, 0]
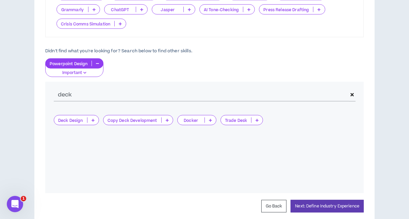
click at [90, 118] on p at bounding box center [92, 120] width 11 height 5
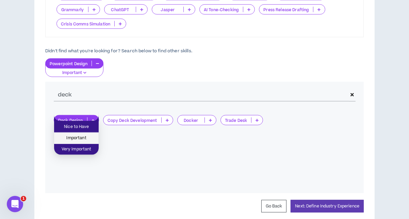
click at [83, 135] on span "Important" at bounding box center [76, 138] width 36 height 7
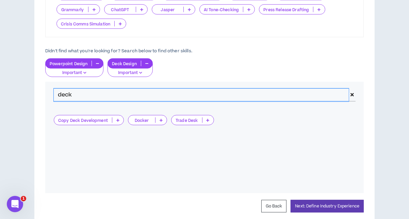
drag, startPoint x: 82, startPoint y: 90, endPoint x: 53, endPoint y: 89, distance: 29.6
click at [53, 89] on div "deck" at bounding box center [204, 95] width 318 height 27
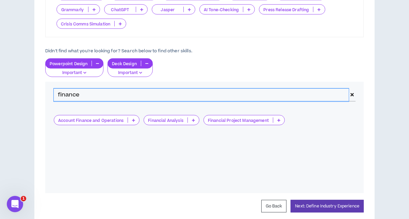
type input "finance"
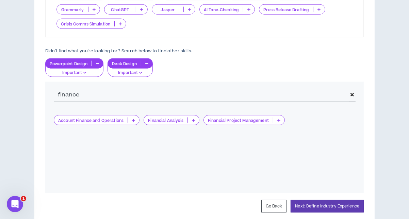
click at [132, 118] on p at bounding box center [133, 120] width 11 height 5
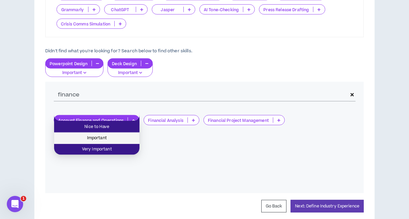
click at [124, 136] on span "Important" at bounding box center [96, 138] width 77 height 7
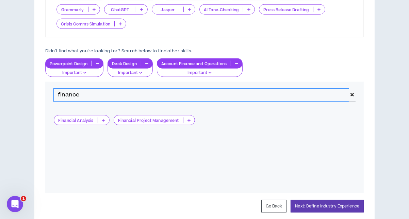
drag, startPoint x: 97, startPoint y: 90, endPoint x: 52, endPoint y: 90, distance: 44.2
click at [52, 90] on div "finance" at bounding box center [204, 95] width 318 height 27
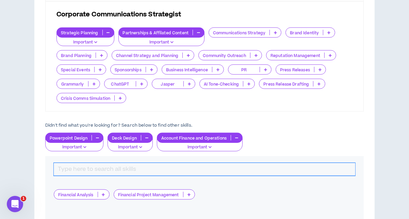
scroll to position [798, 0]
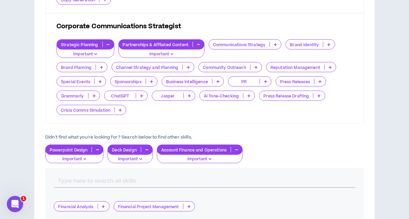
click at [152, 80] on icon at bounding box center [151, 81] width 3 height 3
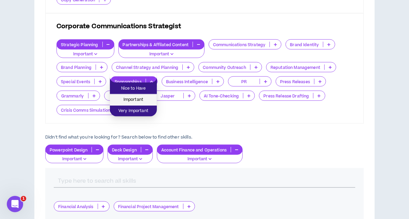
click at [145, 100] on span "Important" at bounding box center [133, 99] width 39 height 7
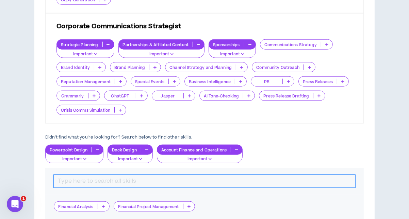
click at [142, 176] on input "text" at bounding box center [204, 181] width 301 height 13
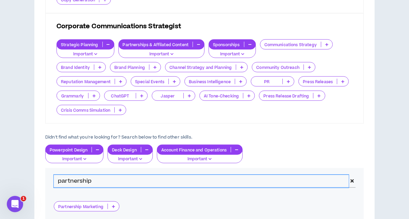
scroll to position [896, 0]
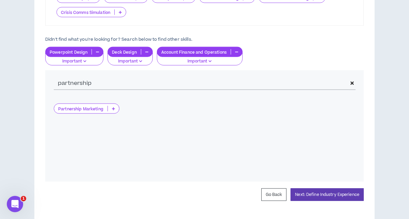
click at [110, 106] on p at bounding box center [113, 108] width 11 height 5
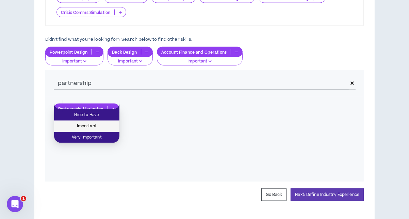
click at [99, 123] on span "Important" at bounding box center [86, 126] width 57 height 7
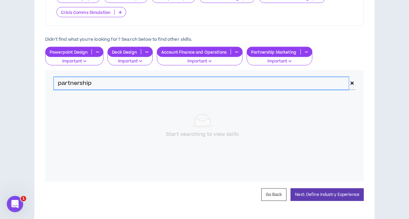
drag, startPoint x: 109, startPoint y: 77, endPoint x: 33, endPoint y: 78, distance: 76.2
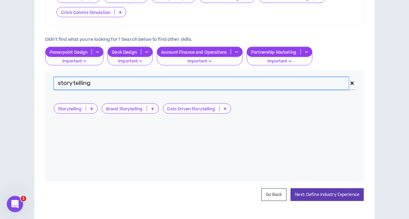
type input "storytelling"
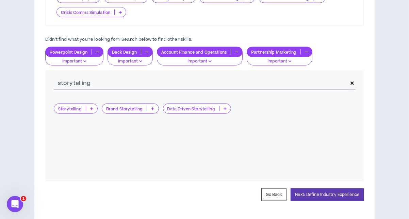
click at [90, 107] on icon at bounding box center [91, 108] width 3 height 3
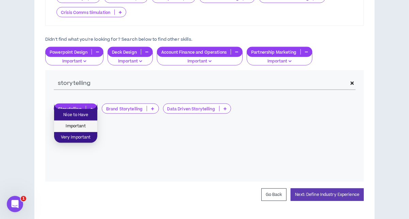
click at [89, 125] on span "Important" at bounding box center [75, 126] width 35 height 7
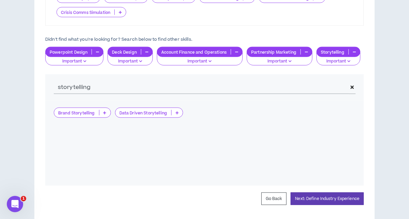
click at [106, 111] on icon at bounding box center [104, 112] width 3 height 3
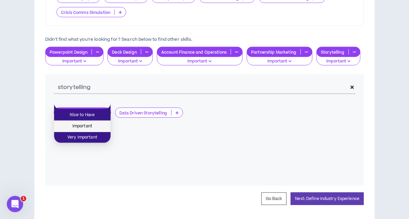
click at [95, 124] on span "Important" at bounding box center [82, 126] width 48 height 7
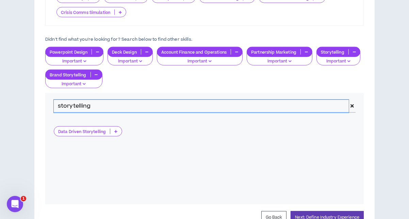
drag, startPoint x: 99, startPoint y: 99, endPoint x: 49, endPoint y: 99, distance: 49.3
click at [49, 99] on div "storytelling" at bounding box center [204, 106] width 318 height 27
drag, startPoint x: 132, startPoint y: 103, endPoint x: 44, endPoint y: 97, distance: 87.6
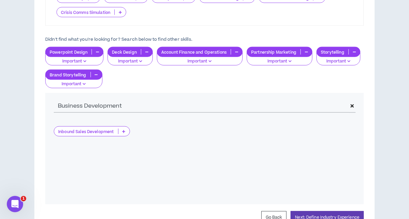
click at [124, 130] on icon at bounding box center [123, 131] width 3 height 3
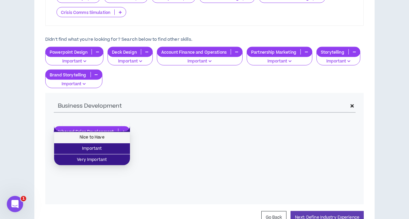
click at [113, 138] on span "Nice to Have" at bounding box center [92, 137] width 68 height 7
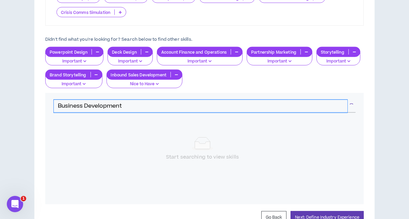
click at [122, 100] on input "Business Development" at bounding box center [200, 106] width 293 height 13
drag, startPoint x: 129, startPoint y: 100, endPoint x: 48, endPoint y: 98, distance: 80.3
click at [48, 98] on div "Business Development" at bounding box center [204, 106] width 318 height 27
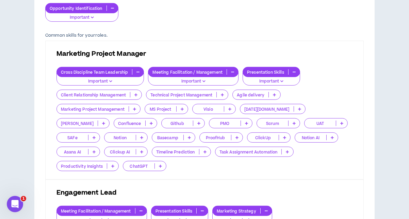
scroll to position [225, 0]
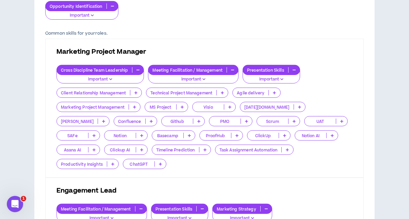
click at [134, 94] on p at bounding box center [135, 92] width 11 height 5
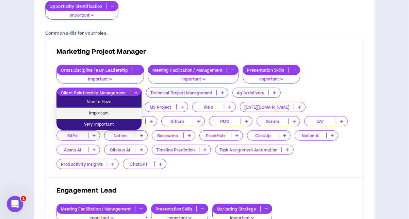
click at [117, 110] on span "Important" at bounding box center [99, 113] width 77 height 7
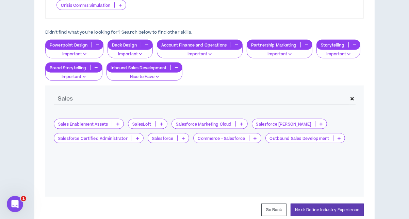
scroll to position [947, 0]
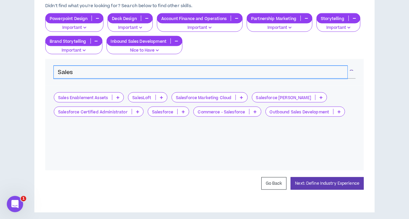
drag, startPoint x: 82, startPoint y: 66, endPoint x: 45, endPoint y: 63, distance: 36.8
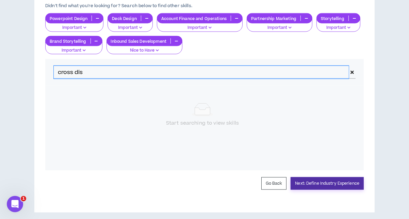
type input "cross dis"
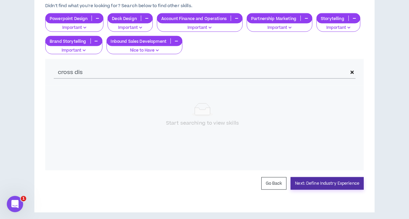
click at [346, 178] on button "Next: Define Industry Experience" at bounding box center [326, 184] width 73 height 13
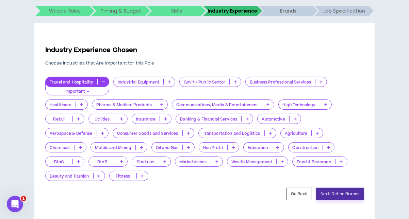
scroll to position [147, 0]
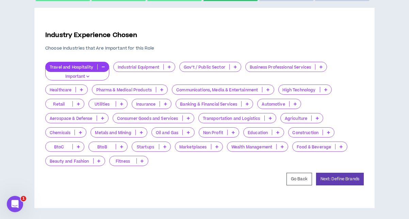
click at [86, 74] on p "Important" at bounding box center [77, 77] width 55 height 6
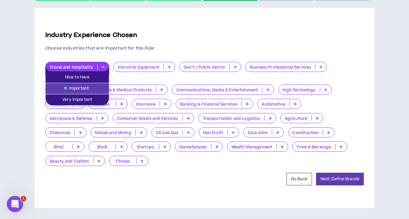
click at [104, 67] on icon "button" at bounding box center [103, 66] width 3 height 3
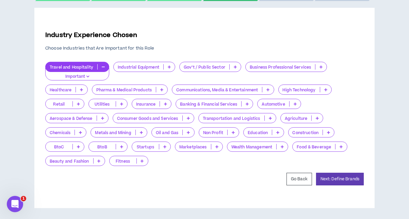
click at [104, 67] on icon "button" at bounding box center [103, 66] width 3 height 3
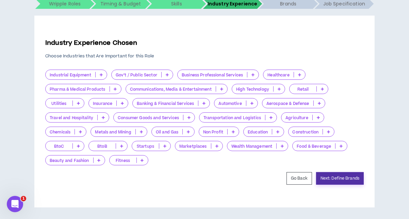
click at [335, 181] on button "Next: Define Brands" at bounding box center [340, 178] width 48 height 13
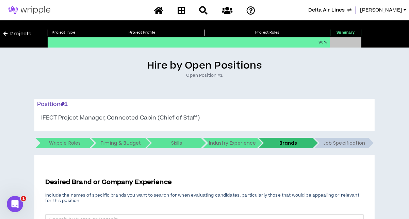
scroll to position [79, 0]
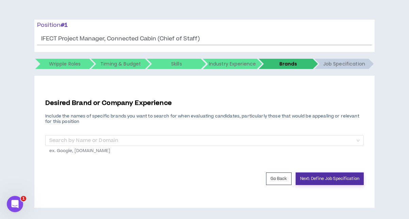
click at [319, 179] on button "Next: Define Job Specification" at bounding box center [329, 179] width 68 height 13
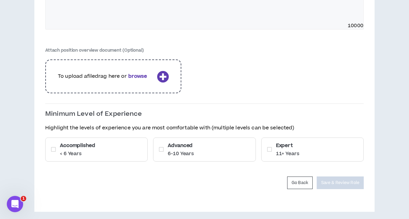
scroll to position [256, 0]
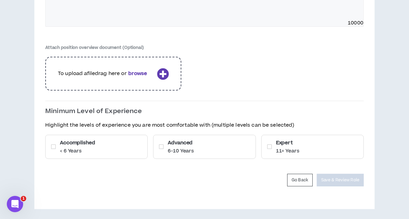
click at [177, 145] on h6 "Advanced" at bounding box center [181, 142] width 26 height 7
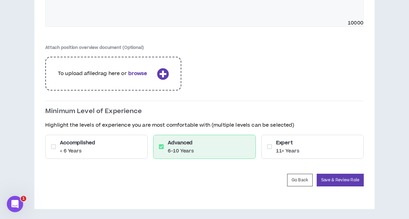
click at [282, 153] on div "Expert 11+ Years" at bounding box center [312, 147] width 102 height 24
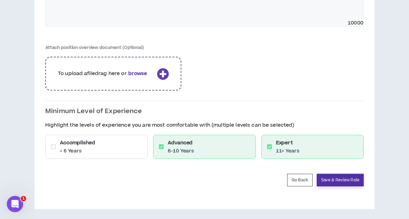
click at [328, 179] on button "Save & Review Role" at bounding box center [340, 180] width 47 height 13
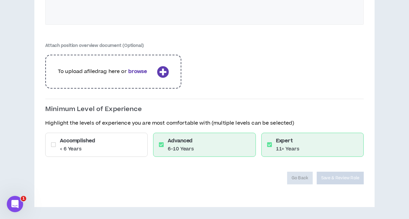
scroll to position [234, 0]
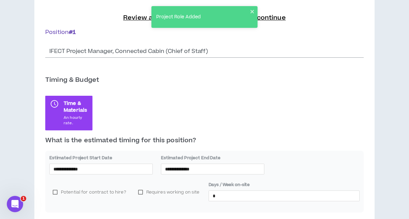
scroll to position [101, 0]
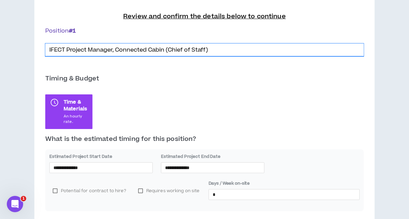
drag, startPoint x: 117, startPoint y: 49, endPoint x: 165, endPoint y: 51, distance: 48.0
click at [165, 51] on input "IFECT Project Manager, Connected Cabin (Chief of Staff)" at bounding box center [204, 50] width 318 height 13
drag, startPoint x: 203, startPoint y: 43, endPoint x: 18, endPoint y: 49, distance: 185.1
click at [65, 50] on input "IFECT Project Manager, Business Development (Chief of Staff)" at bounding box center [204, 50] width 318 height 13
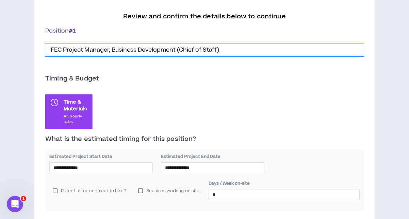
drag, startPoint x: 217, startPoint y: 48, endPoint x: 34, endPoint y: 50, distance: 182.3
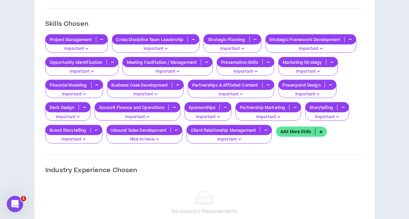
scroll to position [666, 0]
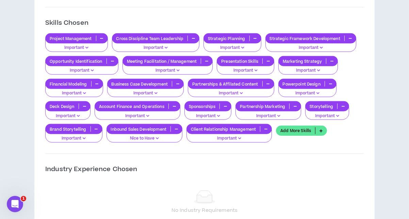
type input "IFEC Project Manager, Business Development (Chief of Staff)"
click at [178, 128] on icon "button" at bounding box center [176, 129] width 3 height 3
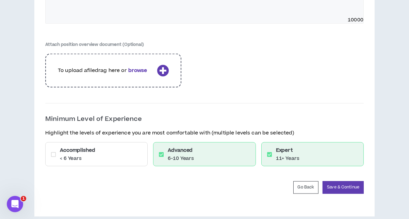
scroll to position [1122, 0]
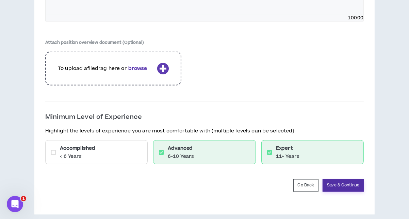
click at [341, 180] on button "Save & Continue" at bounding box center [342, 186] width 41 height 13
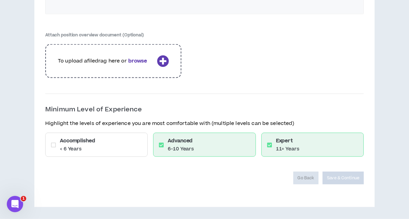
scroll to position [1099, 0]
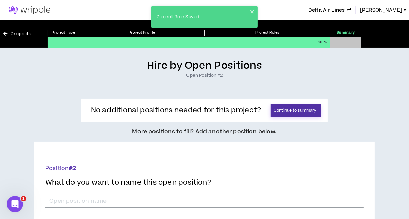
click at [301, 109] on button "Continue to summary" at bounding box center [295, 110] width 50 height 13
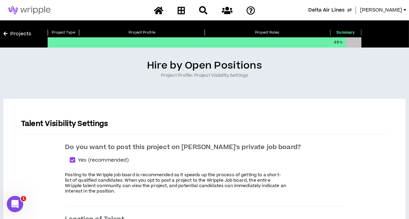
click at [75, 161] on span at bounding box center [72, 159] width 5 height 5
checkbox input "*****"
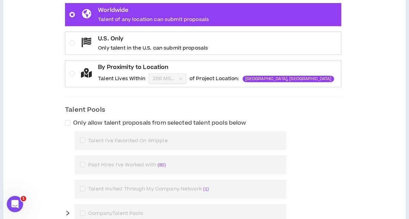
scroll to position [227, 0]
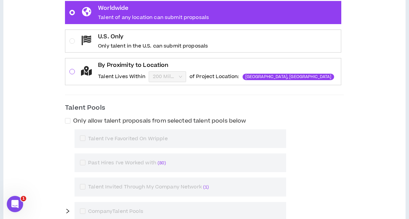
click at [75, 70] on span at bounding box center [71, 71] width 5 height 5
click at [153, 72] on input "By Proximity to Location Talent Lives Within 200 Miles of Project Location: [GE…" at bounding box center [165, 77] width 24 height 10
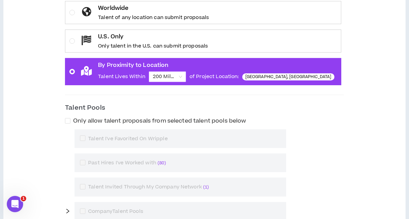
click at [176, 75] on span "200 Miles" at bounding box center [167, 77] width 29 height 10
click at [176, 75] on input "By Proximity to Location Talent Lives Within 200 Miles 200 Miles of Project Loc…" at bounding box center [165, 77] width 24 height 10
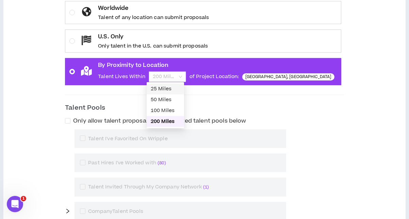
click at [159, 91] on div "25 Miles" at bounding box center [165, 88] width 29 height 7
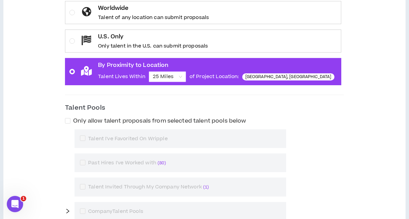
scroll to position [325, 0]
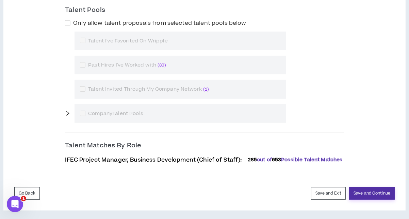
click at [369, 189] on button "Save and Continue" at bounding box center [372, 193] width 46 height 13
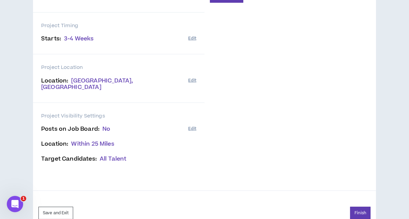
scroll to position [187, 0]
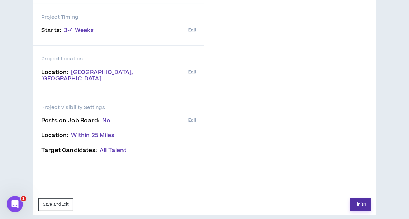
click at [355, 199] on button "Finish" at bounding box center [360, 205] width 20 height 13
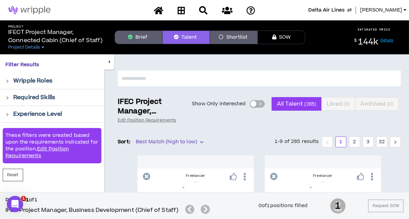
click at [142, 35] on button "Brief" at bounding box center [139, 38] width 48 height 14
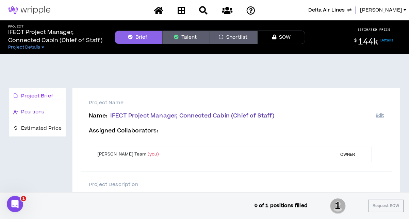
click at [21, 115] on span "Positions" at bounding box center [32, 111] width 23 height 7
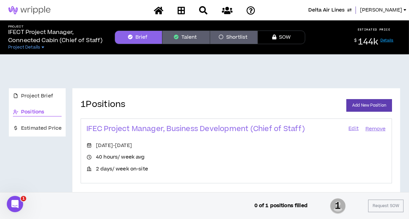
click at [352, 129] on link "Edit" at bounding box center [354, 129] width 12 height 10
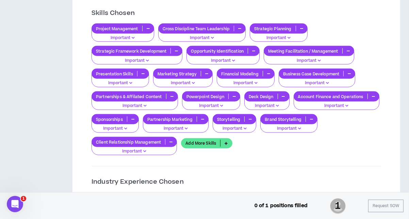
scroll to position [673, 0]
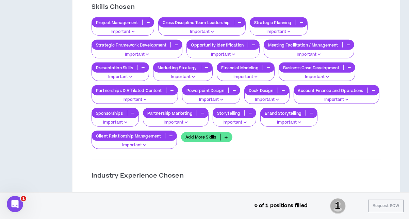
click at [227, 134] on icon at bounding box center [225, 137] width 11 height 7
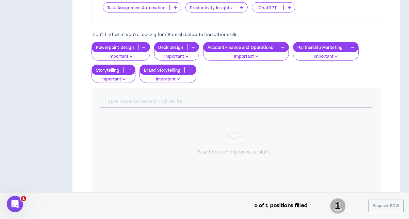
scroll to position [903, 0]
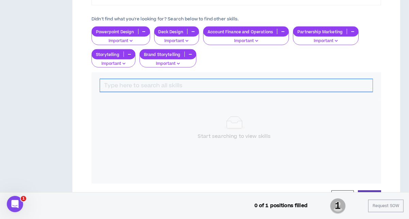
click at [250, 79] on input "text" at bounding box center [236, 85] width 272 height 13
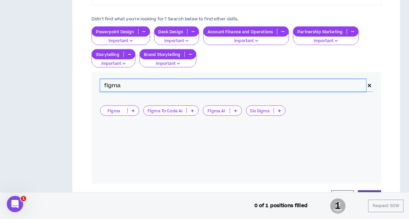
type input "figma"
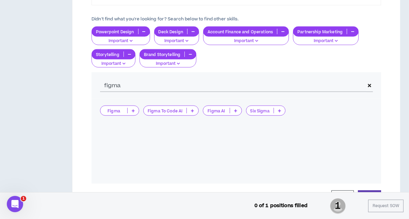
click at [132, 109] on icon at bounding box center [133, 110] width 3 height 3
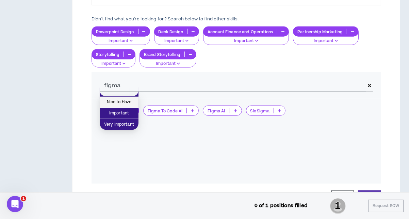
click at [128, 103] on span "Nice to Have" at bounding box center [119, 102] width 31 height 7
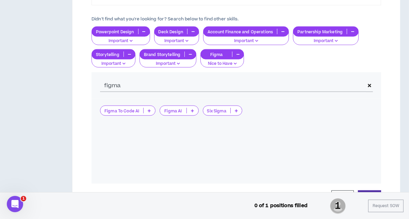
click at [370, 191] on button "Update" at bounding box center [369, 197] width 23 height 13
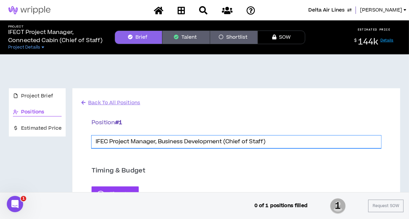
drag, startPoint x: 269, startPoint y: 142, endPoint x: 80, endPoint y: 134, distance: 189.3
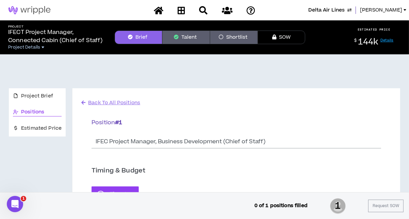
click at [43, 45] on link "Project Details" at bounding box center [56, 47] width 96 height 5
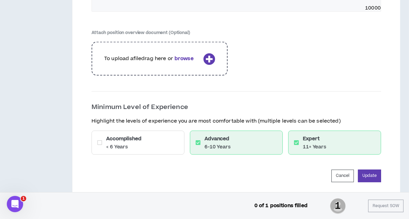
scroll to position [1167, 0]
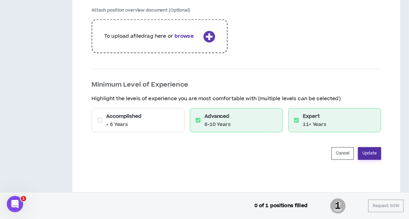
click at [365, 149] on button "Update" at bounding box center [369, 154] width 23 height 13
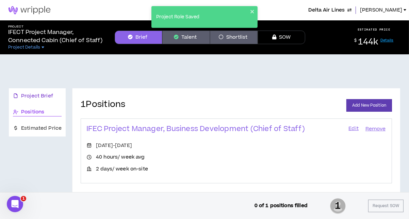
click at [53, 98] on div "Project Brief" at bounding box center [37, 95] width 49 height 7
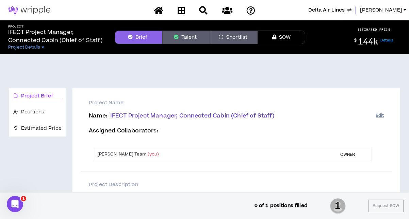
click at [379, 115] on button "Edit" at bounding box center [380, 115] width 8 height 11
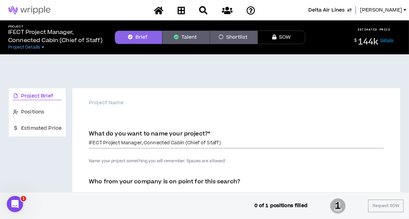
drag, startPoint x: 145, startPoint y: 142, endPoint x: 184, endPoint y: 141, distance: 39.5
click at [184, 141] on input "IFECT Project Manager, Connected Cabin (Chief of Staff)" at bounding box center [236, 143] width 295 height 10
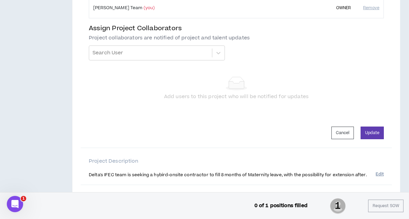
scroll to position [200, 0]
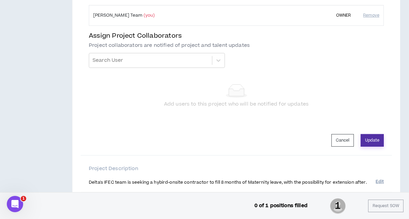
type input "IFECT Project Manager, Business Development (Chief of Staff)"
click at [375, 142] on button "Update" at bounding box center [371, 140] width 23 height 13
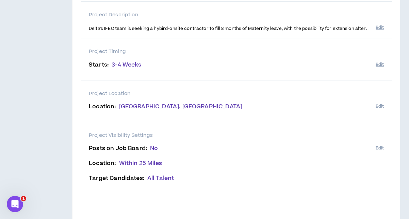
scroll to position [210, 0]
